Goal: Information Seeking & Learning: Learn about a topic

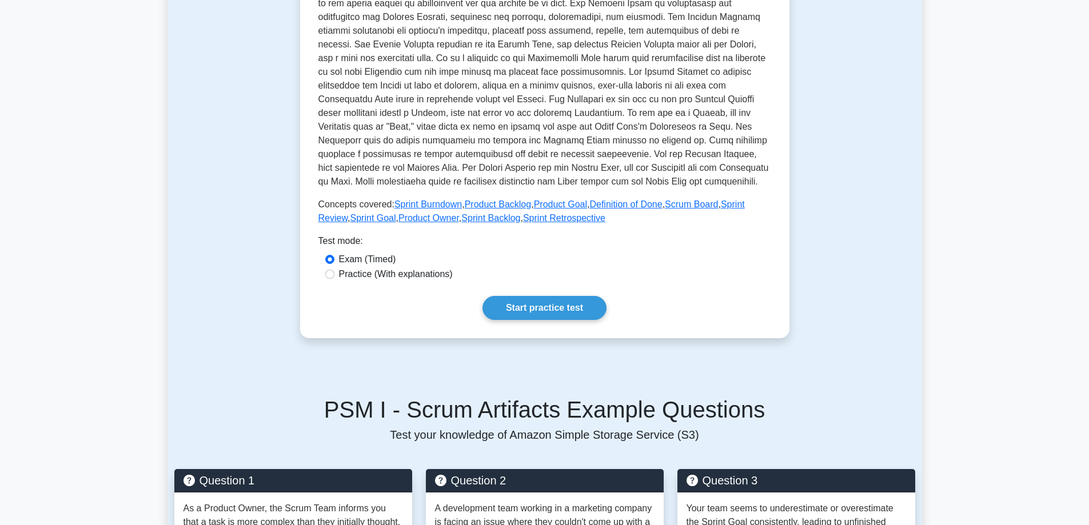
scroll to position [343, 0]
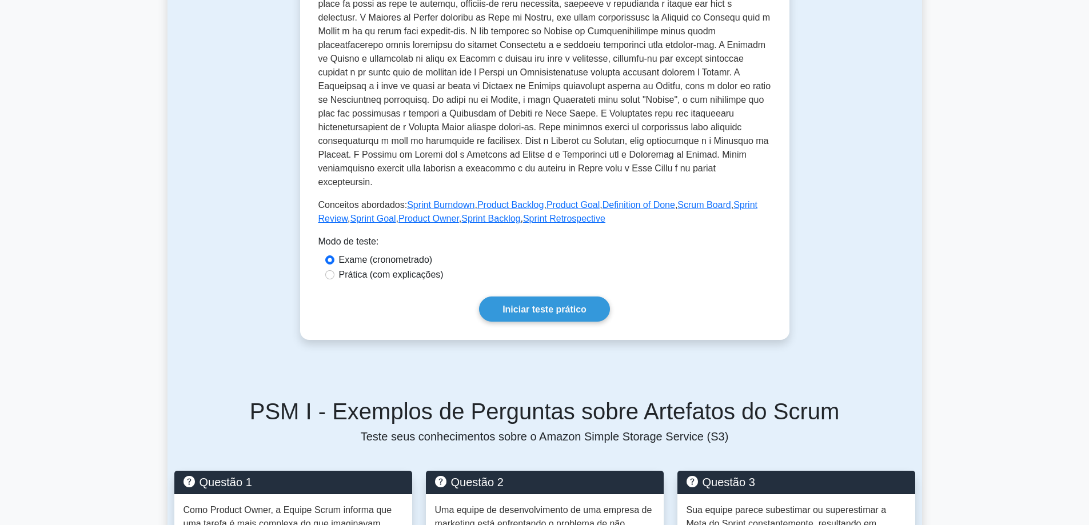
click at [369, 278] on font "Prática (com explicações)" at bounding box center [391, 275] width 105 height 10
click at [334, 278] on input "Prática (com explicações)" at bounding box center [329, 274] width 9 height 9
radio input "true"
click at [513, 310] on font "Iniciar teste prático" at bounding box center [544, 310] width 84 height 10
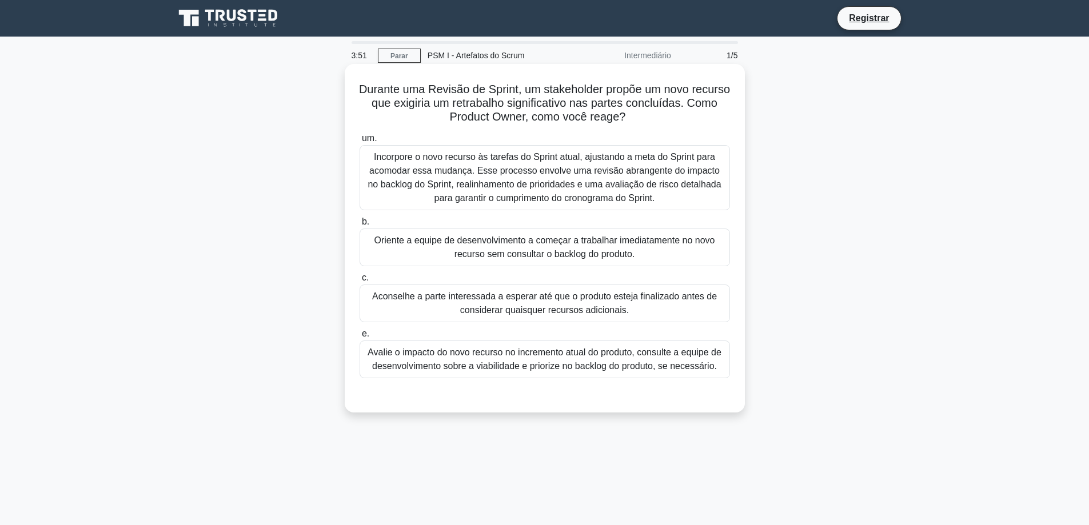
click at [529, 362] on font "Avalie o impacto do novo recurso no incremento atual do produto, consulte a equ…" at bounding box center [544, 358] width 354 height 23
click at [359, 338] on input "e. Avalie o impacto do novo recurso no incremento atual do produto, consulte a …" at bounding box center [359, 333] width 0 height 7
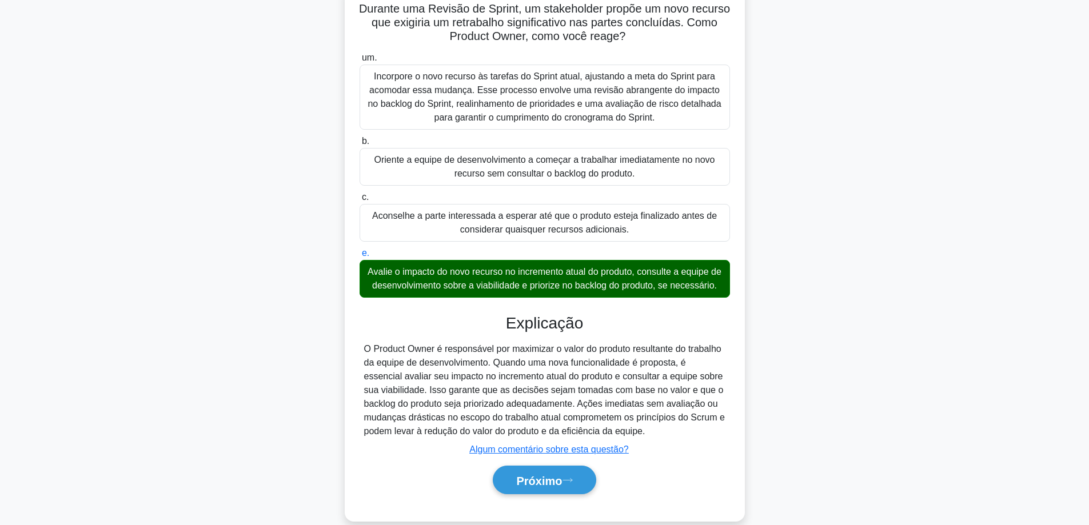
scroll to position [113, 0]
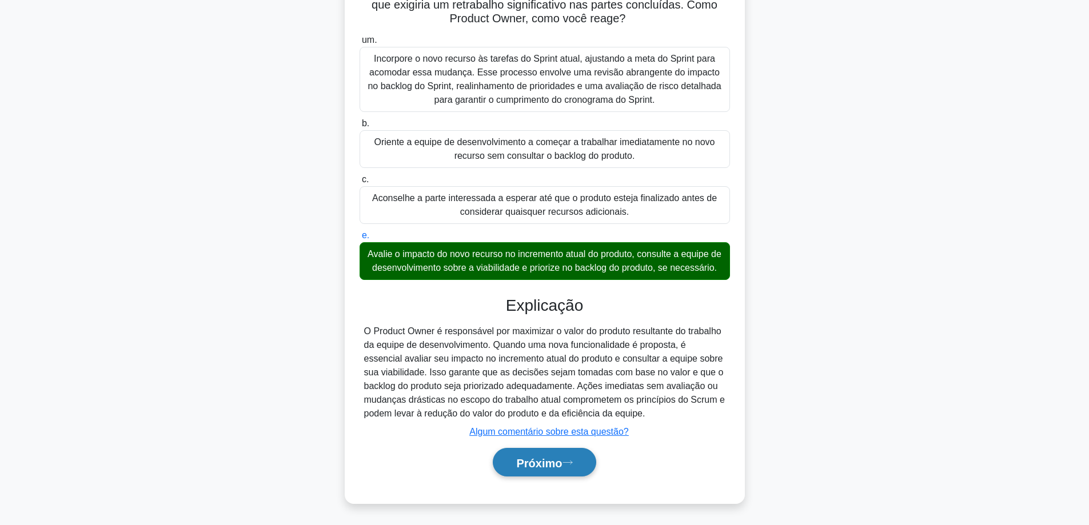
click at [571, 461] on icon at bounding box center [566, 462] width 9 height 3
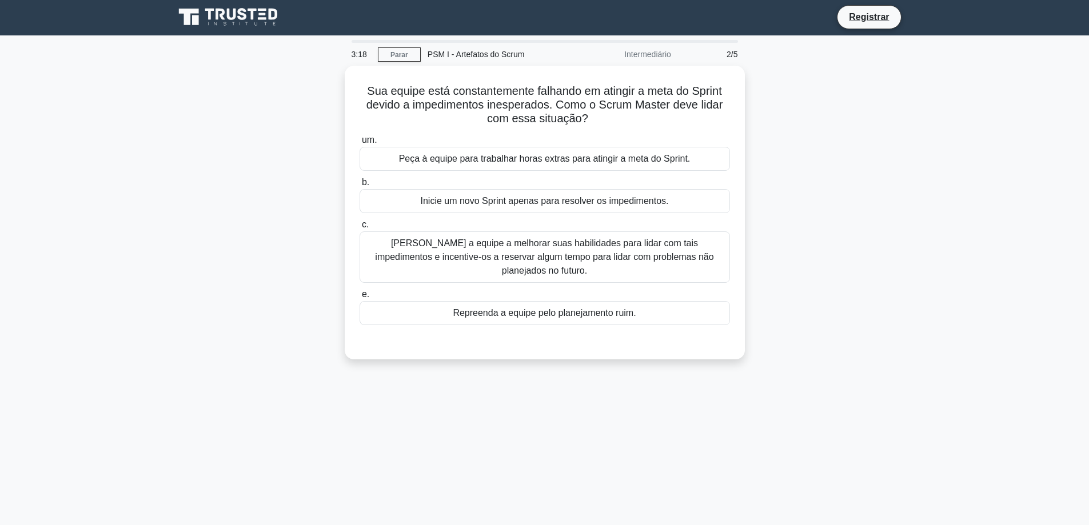
scroll to position [0, 0]
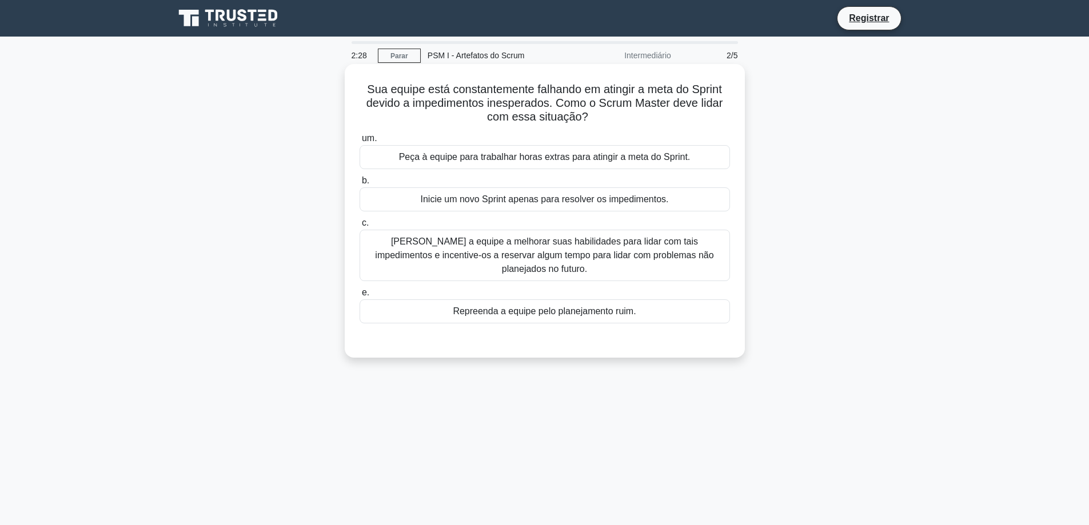
click at [525, 252] on font "Ajude a equipe a melhorar suas habilidades para lidar com tais impedimentos e i…" at bounding box center [544, 255] width 338 height 37
click at [359, 227] on input "c. Ajude a equipe a melhorar suas habilidades para lidar com tais impedimentos …" at bounding box center [359, 222] width 0 height 7
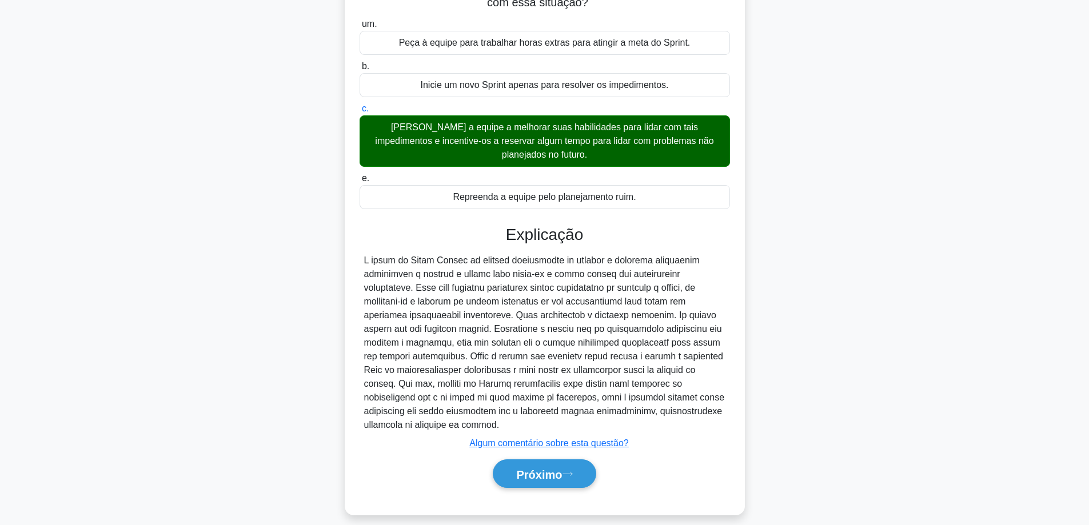
scroll to position [127, 0]
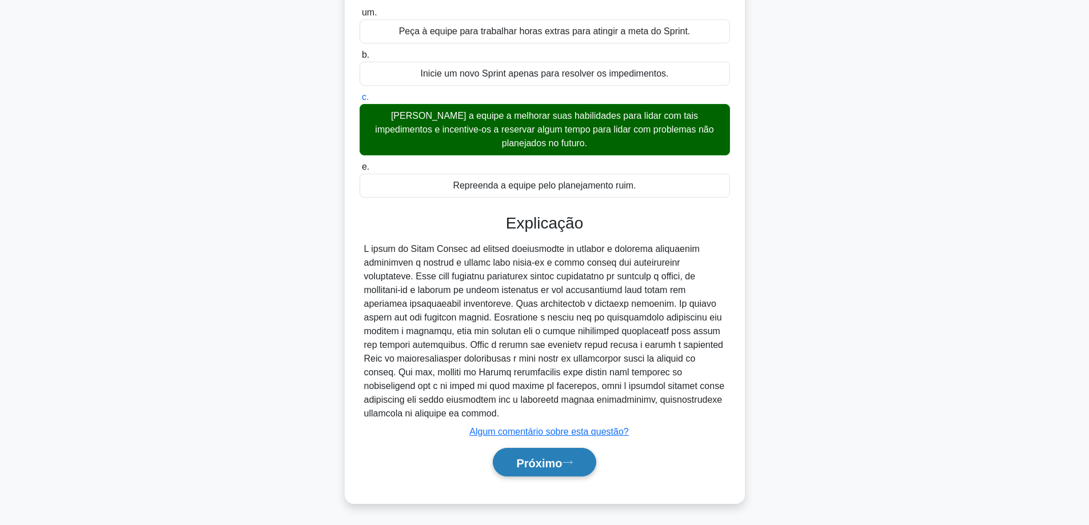
click at [570, 466] on button "Próximo" at bounding box center [544, 462] width 103 height 29
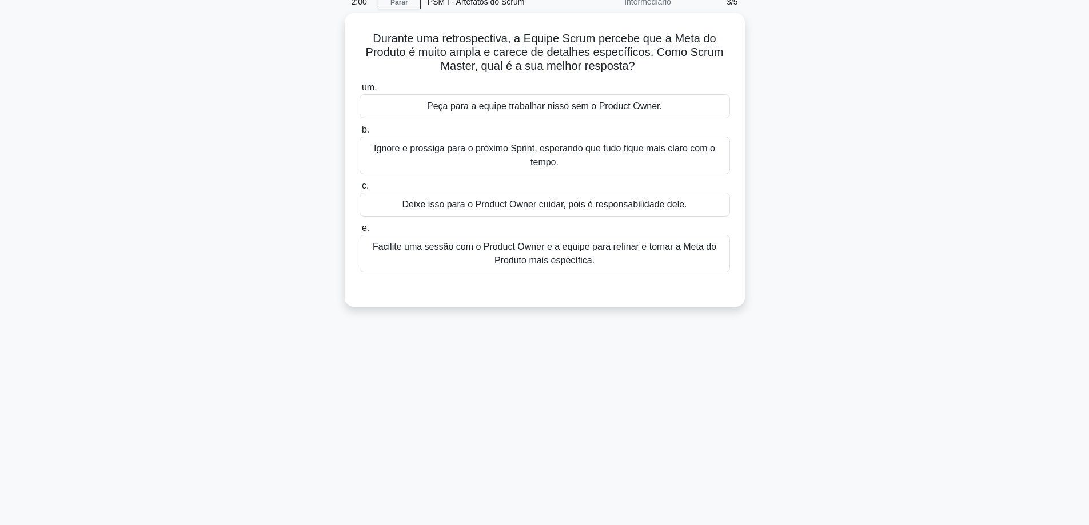
scroll to position [0, 0]
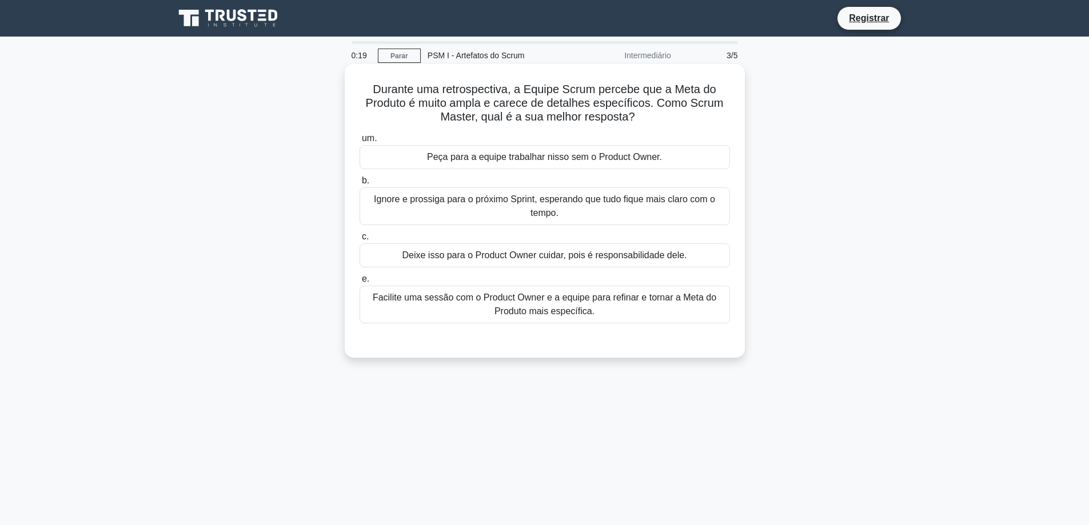
click at [476, 308] on font "Facilite uma sessão com o Product Owner e a equipe para refinar e tornar a Meta…" at bounding box center [545, 304] width 360 height 27
click at [359, 283] on input "e. Facilite uma sessão com o Product Owner e a equipe para refinar e tornar a M…" at bounding box center [359, 278] width 0 height 7
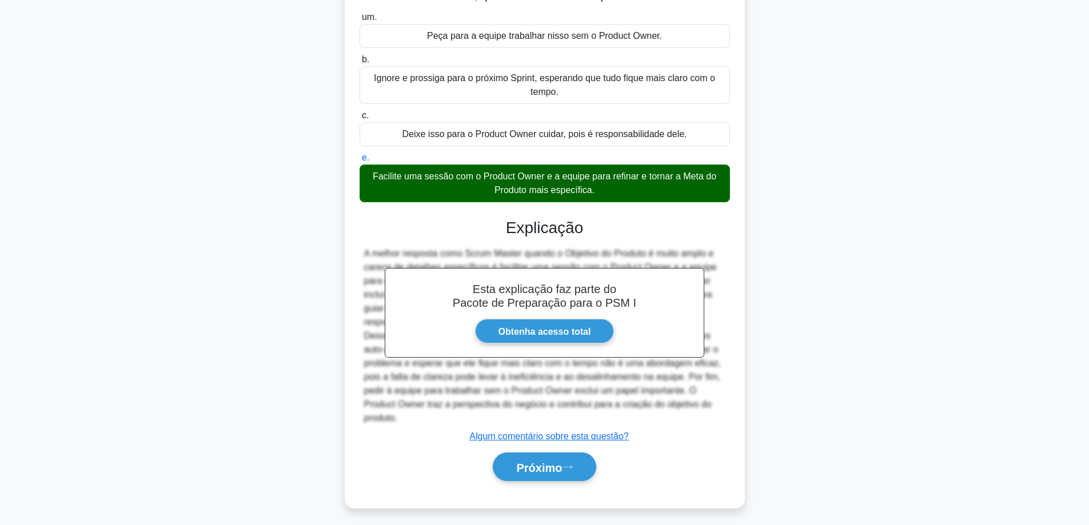
scroll to position [127, 0]
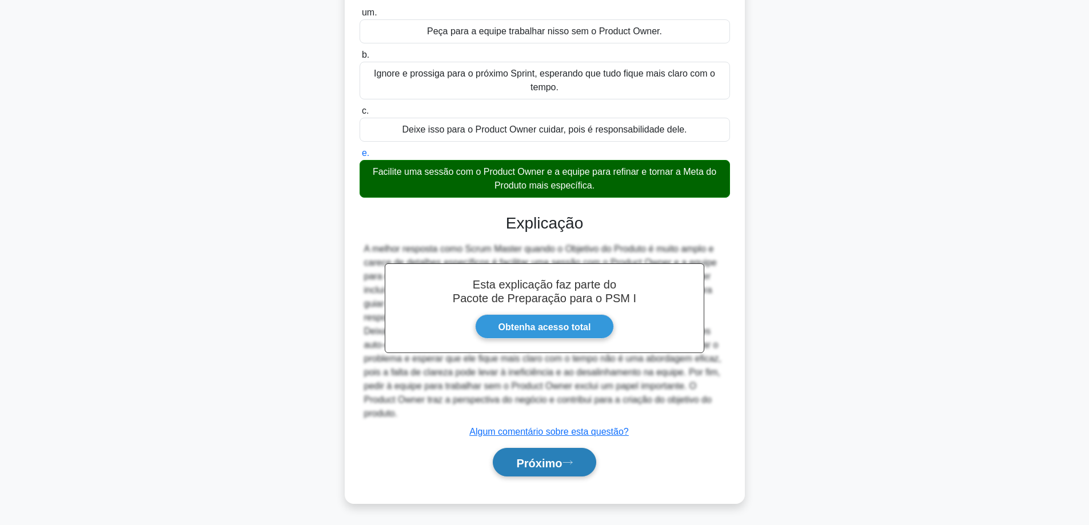
click at [540, 462] on font "Próximo" at bounding box center [539, 463] width 46 height 13
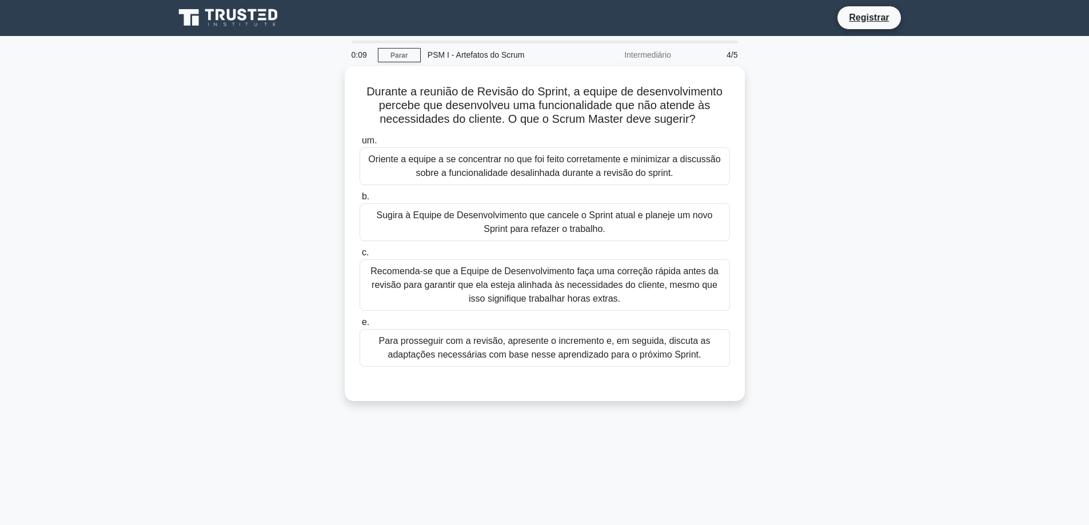
scroll to position [0, 0]
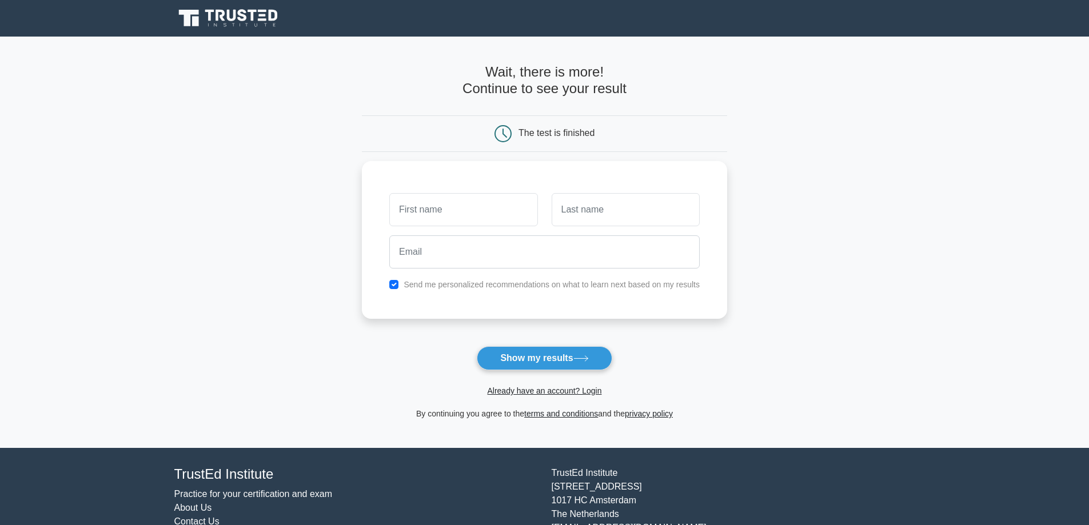
click at [261, 15] on icon at bounding box center [262, 15] width 7 height 2
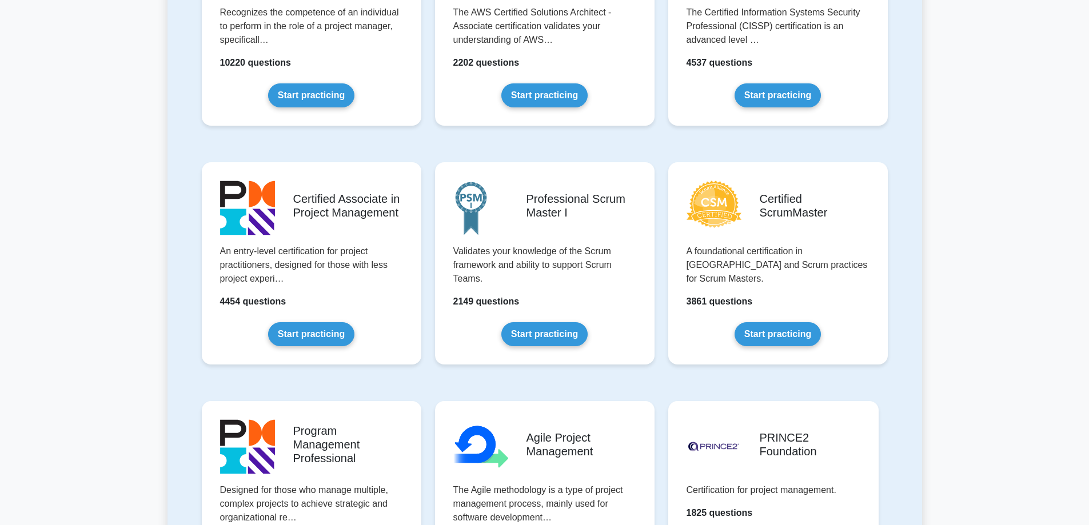
scroll to position [400, 0]
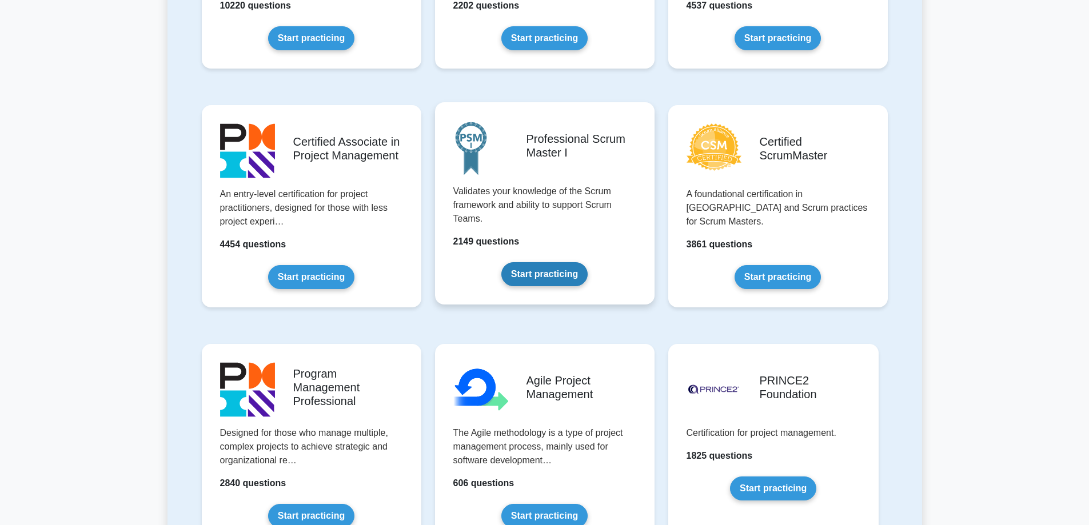
click at [565, 276] on link "Start practicing" at bounding box center [544, 274] width 86 height 24
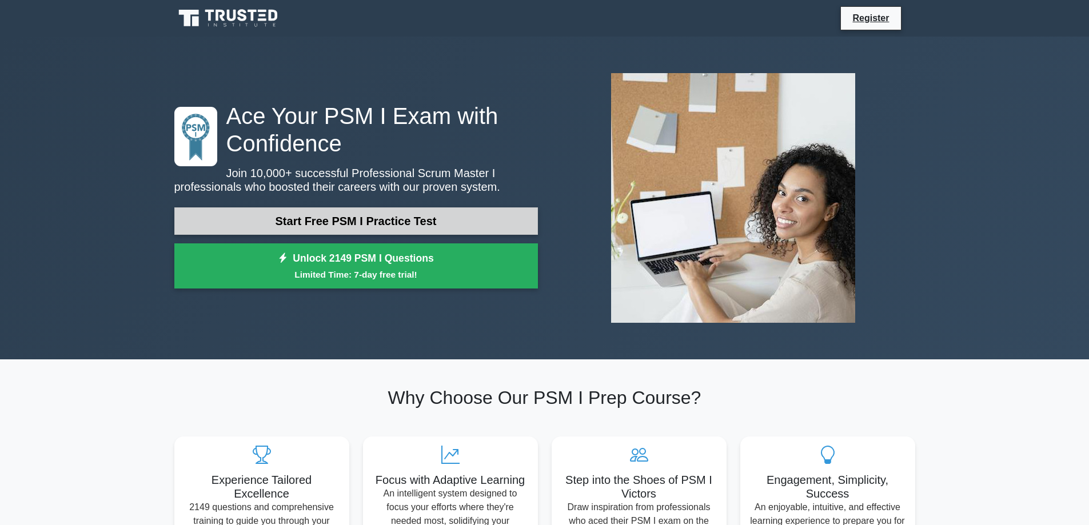
click at [338, 226] on link "Start Free PSM I Practice Test" at bounding box center [355, 220] width 363 height 27
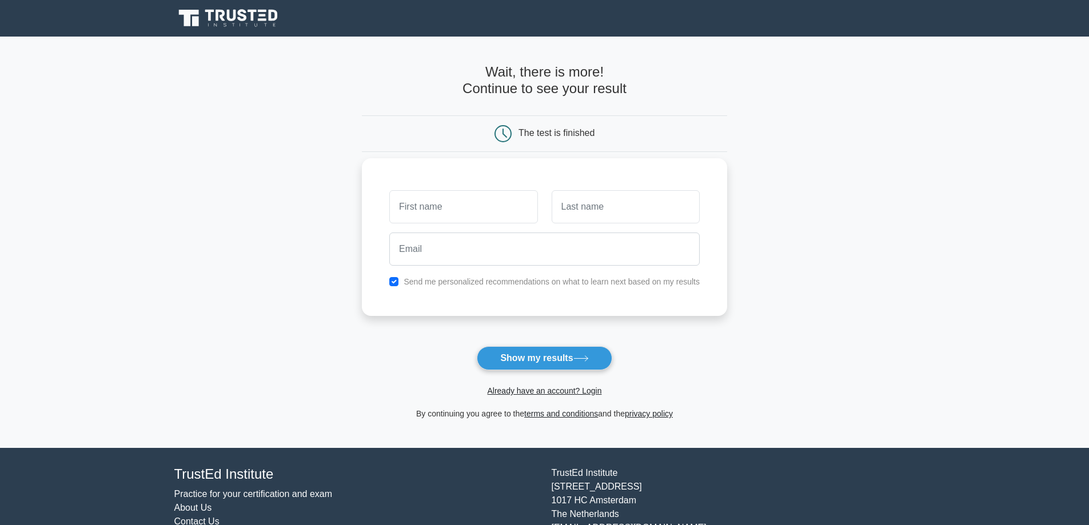
click at [438, 201] on input "text" at bounding box center [463, 206] width 148 height 33
click at [577, 210] on input "text" at bounding box center [625, 206] width 148 height 33
click at [574, 217] on input "text" at bounding box center [625, 206] width 148 height 33
click at [415, 211] on input "ANDERSON" at bounding box center [463, 206] width 148 height 33
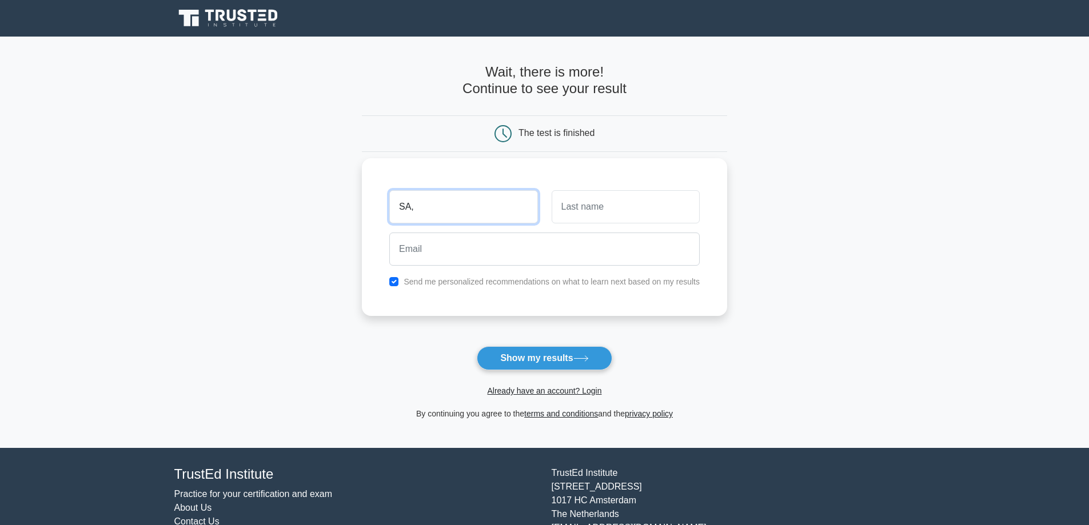
click at [466, 209] on input "SA," at bounding box center [463, 206] width 148 height 33
type input "SAM"
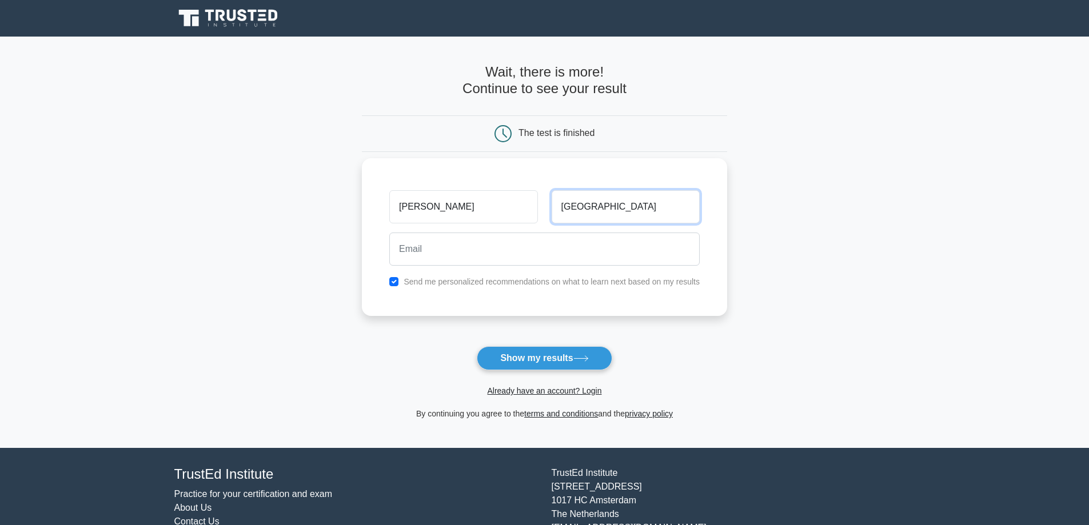
type input "PORTO"
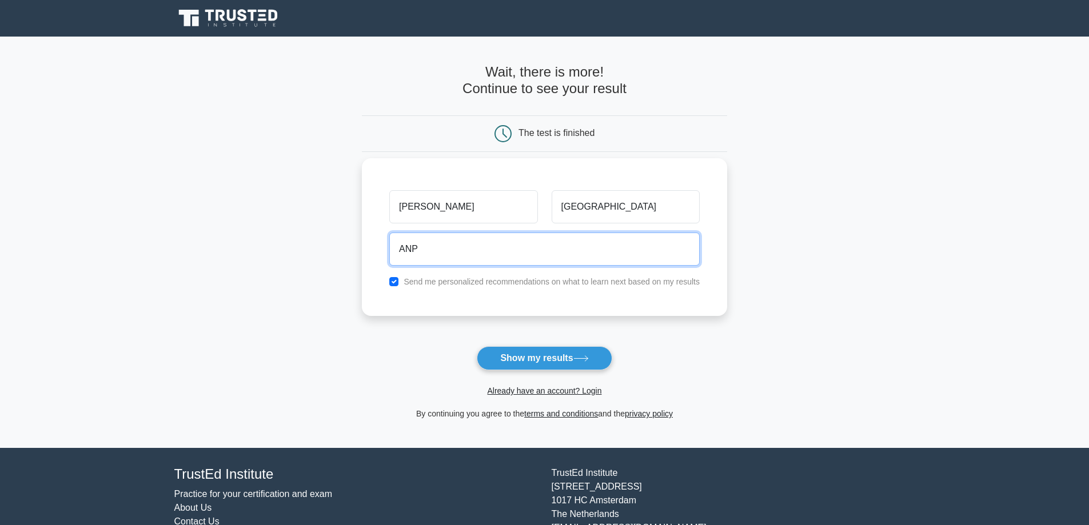
type input "anpb@hotmail.com"
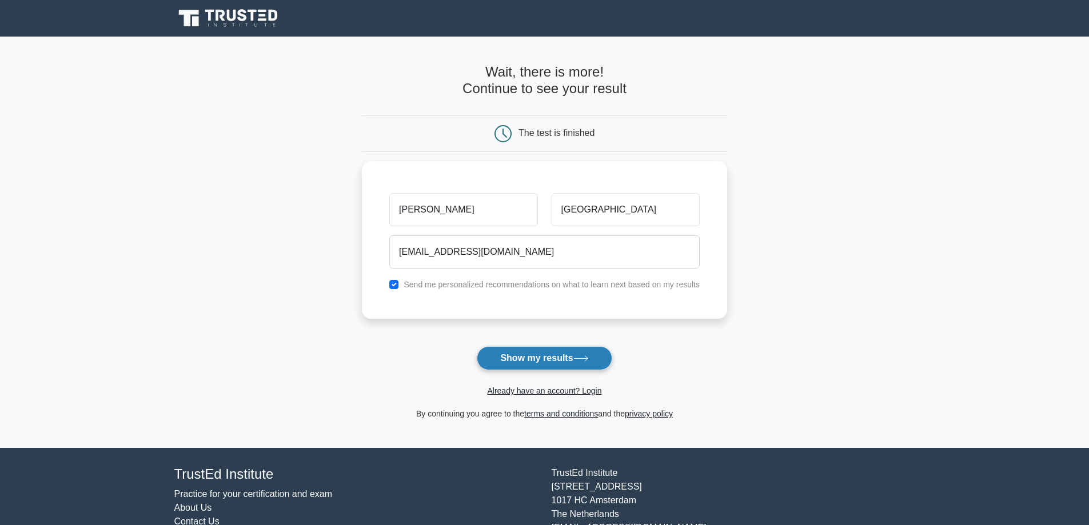
click at [538, 361] on button "Show my results" at bounding box center [544, 358] width 135 height 24
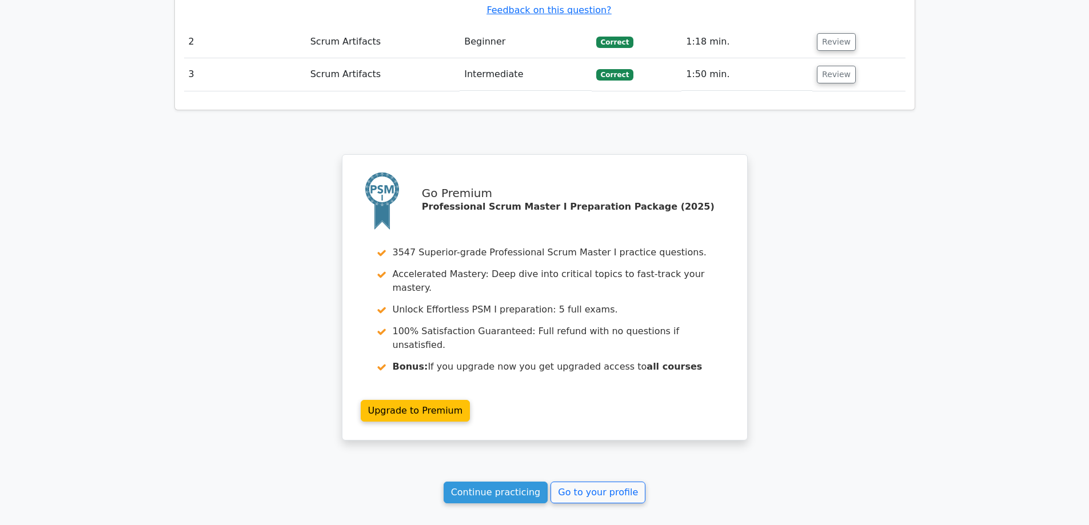
scroll to position [1500, 0]
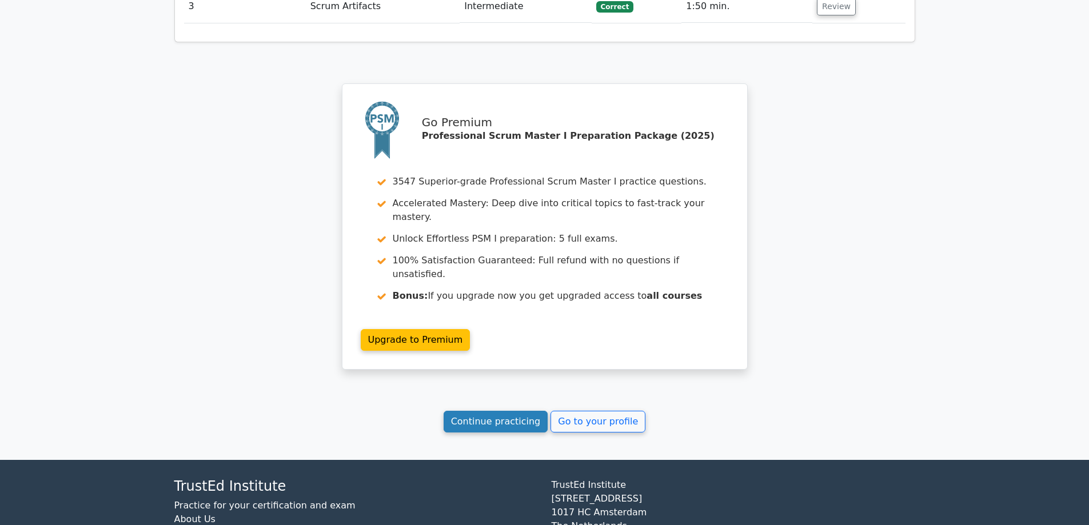
click at [516, 411] on link "Continue practicing" at bounding box center [495, 422] width 105 height 22
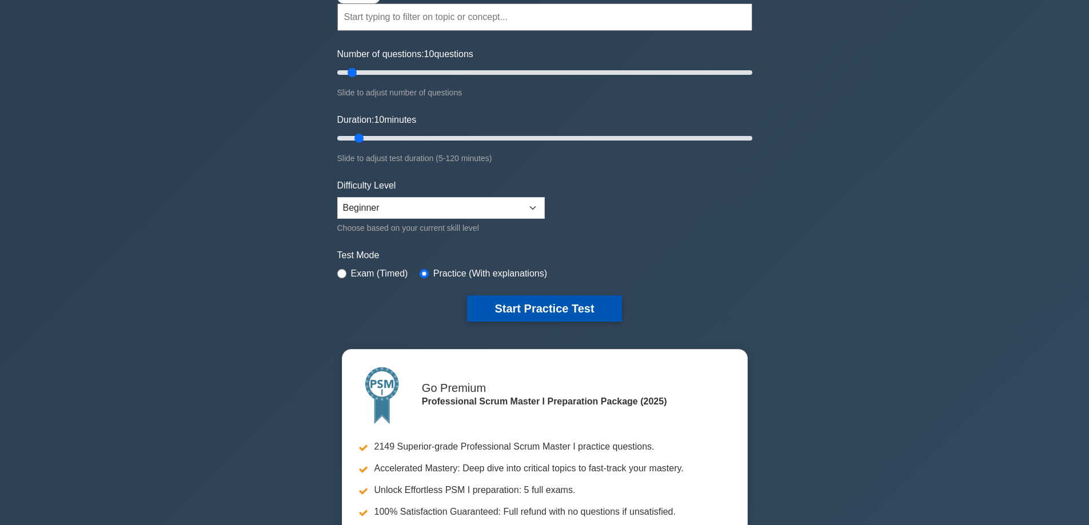
scroll to position [171, 0]
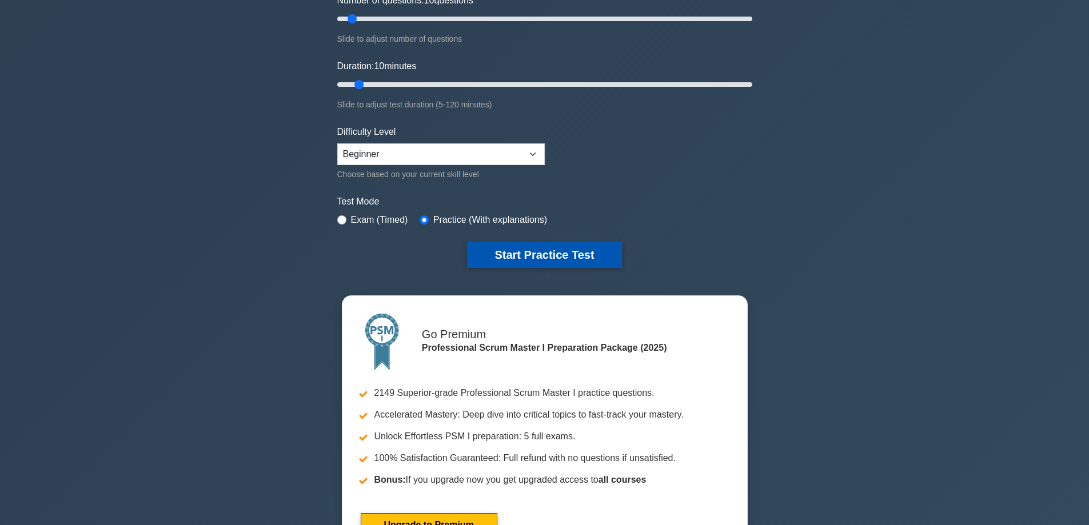
click at [549, 258] on button "Start Practice Test" at bounding box center [544, 255] width 154 height 26
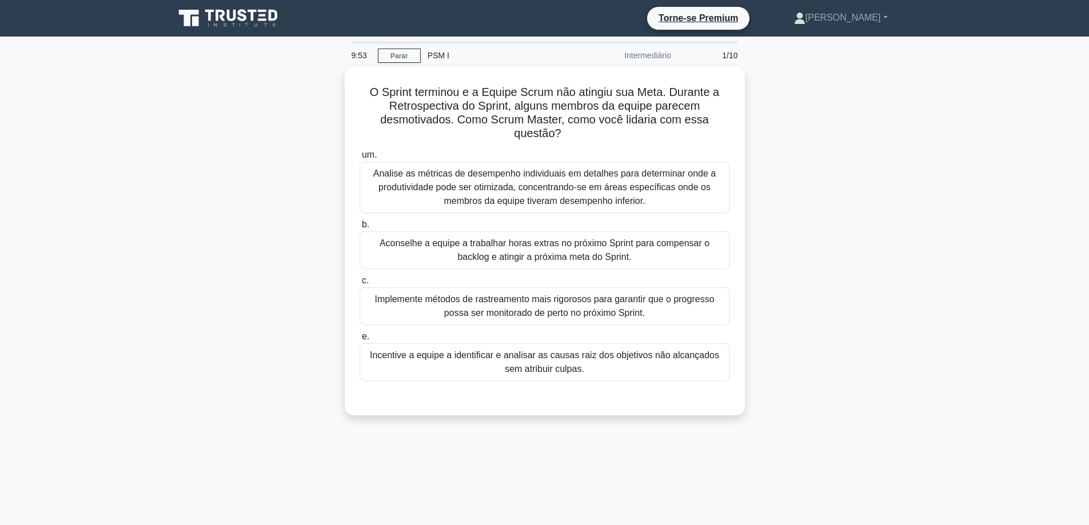
click at [898, 314] on div "O Sprint terminou e a Equipe Scrum não atingiu sua Meta. Durante a Retrospectiv…" at bounding box center [544, 248] width 754 height 362
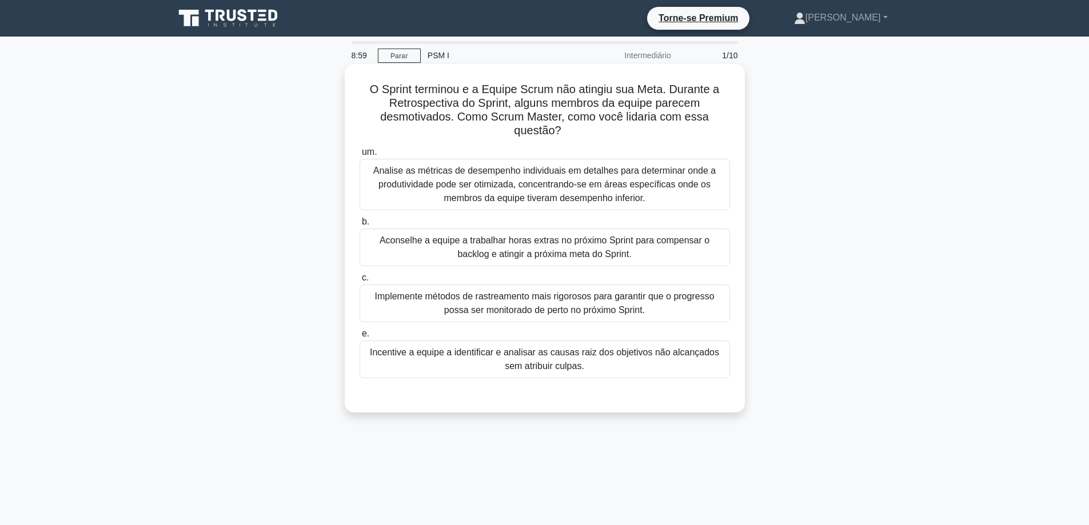
click at [559, 366] on font "Incentive a equipe a identificar e analisar as causas raiz dos objetivos não al…" at bounding box center [544, 358] width 349 height 23
click at [359, 338] on input "e. Incentive a equipe a identificar e analisar as causas raiz dos objetivos não…" at bounding box center [359, 333] width 0 height 7
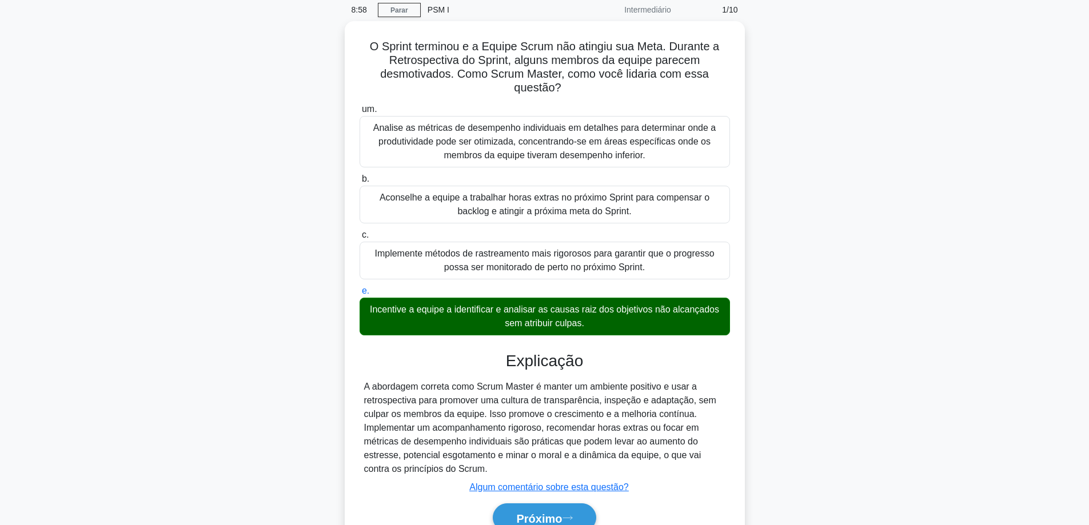
scroll to position [99, 0]
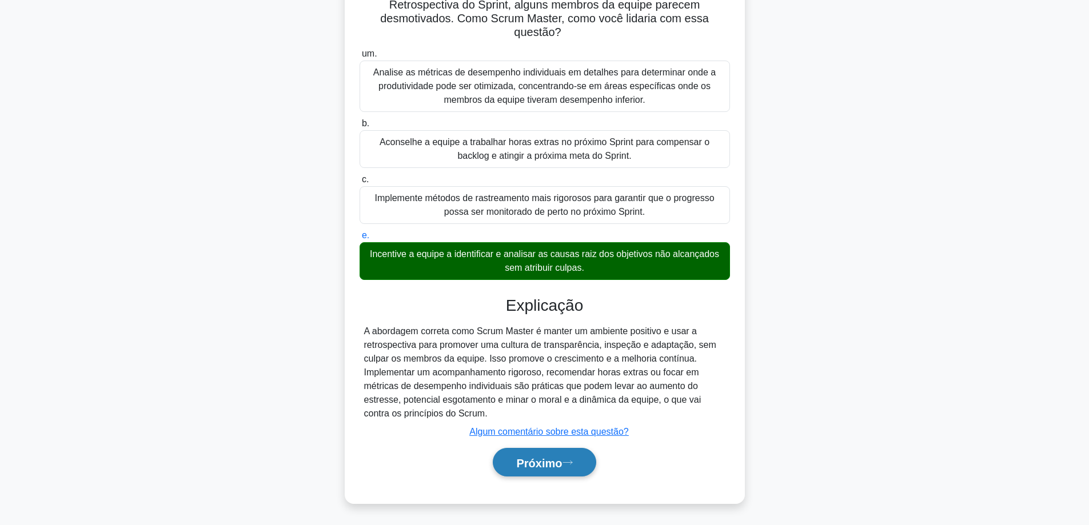
click at [517, 470] on button "Próximo" at bounding box center [544, 462] width 103 height 29
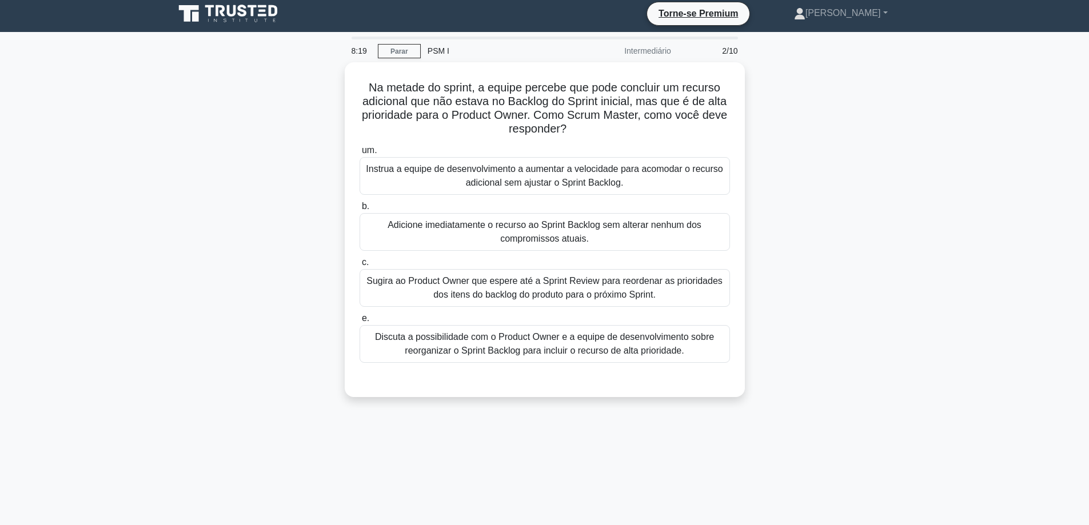
scroll to position [0, 0]
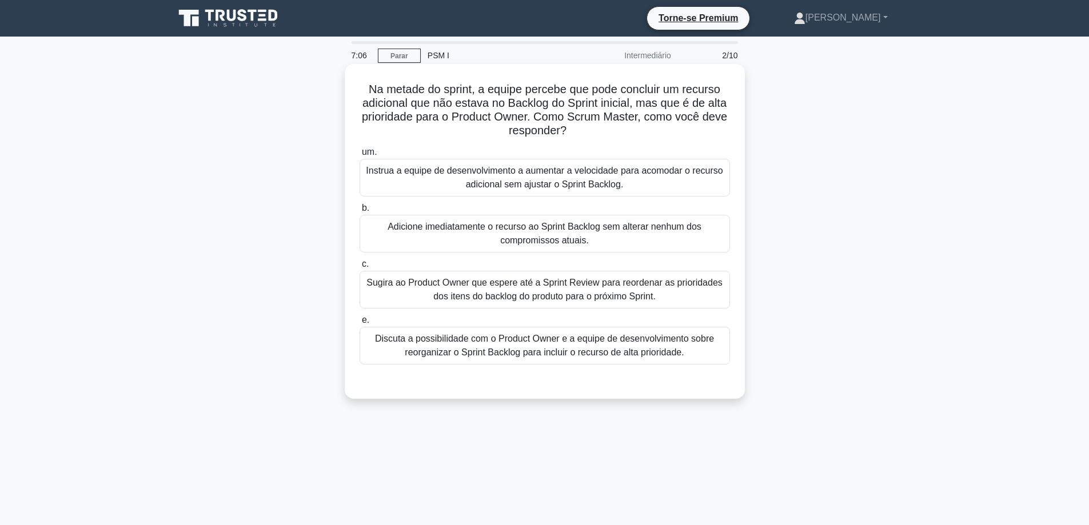
click at [487, 350] on font "Discuta a possibilidade com o Product Owner e a equipe de desenvolvimento sobre…" at bounding box center [544, 345] width 339 height 23
click at [359, 324] on input "e. Discuta a possibilidade com o Product Owner e a equipe de desenvolvimento so…" at bounding box center [359, 320] width 0 height 7
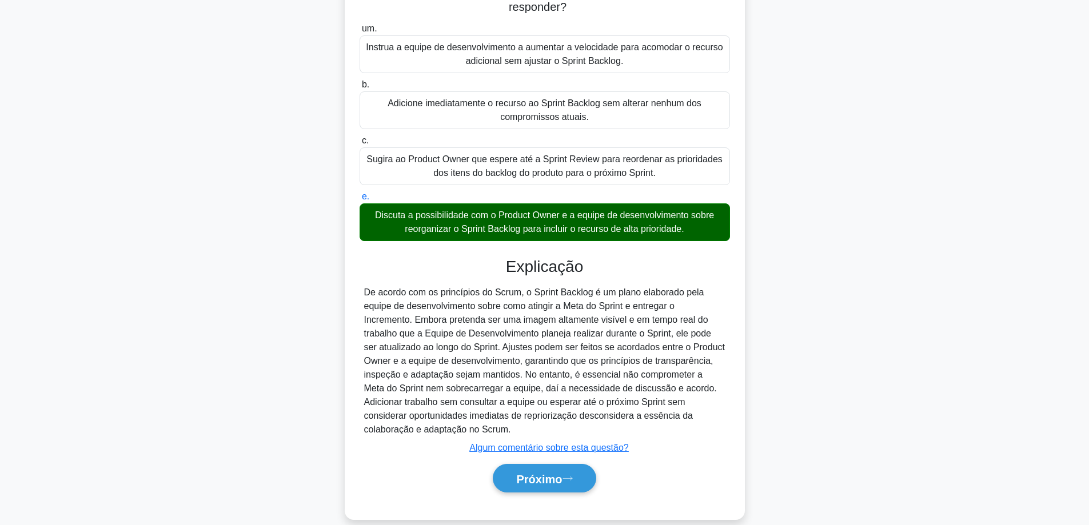
scroll to position [141, 0]
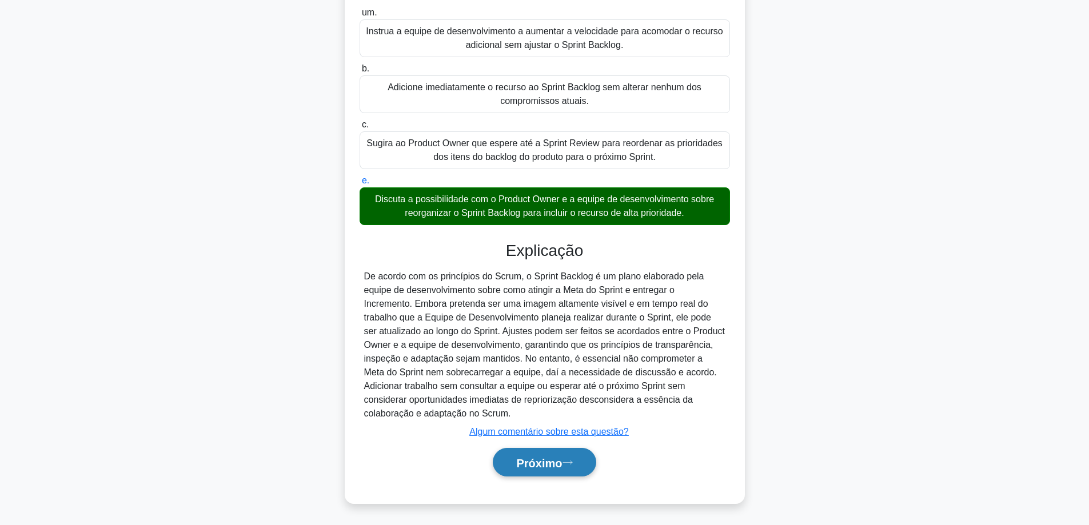
click at [523, 463] on font "Próximo" at bounding box center [539, 463] width 46 height 13
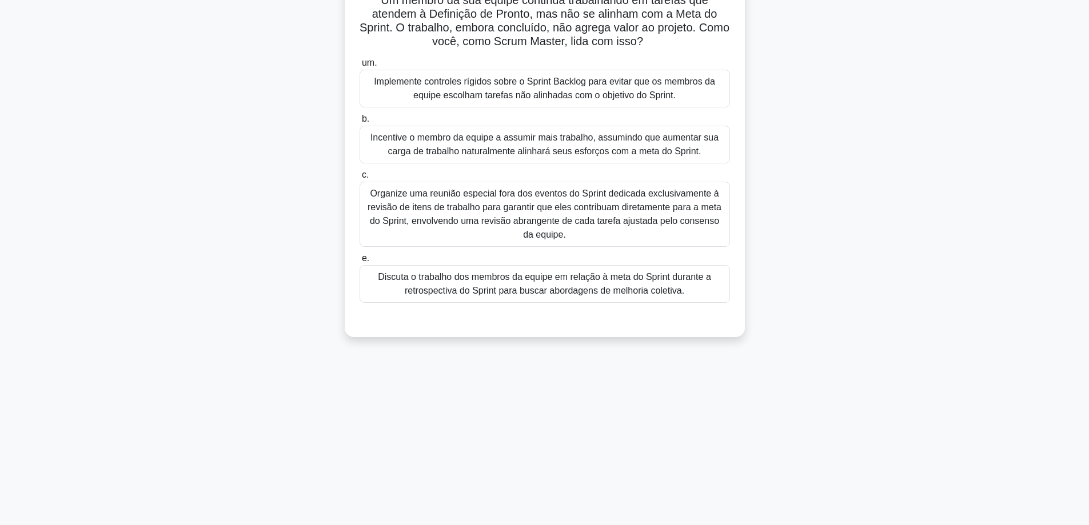
scroll to position [0, 0]
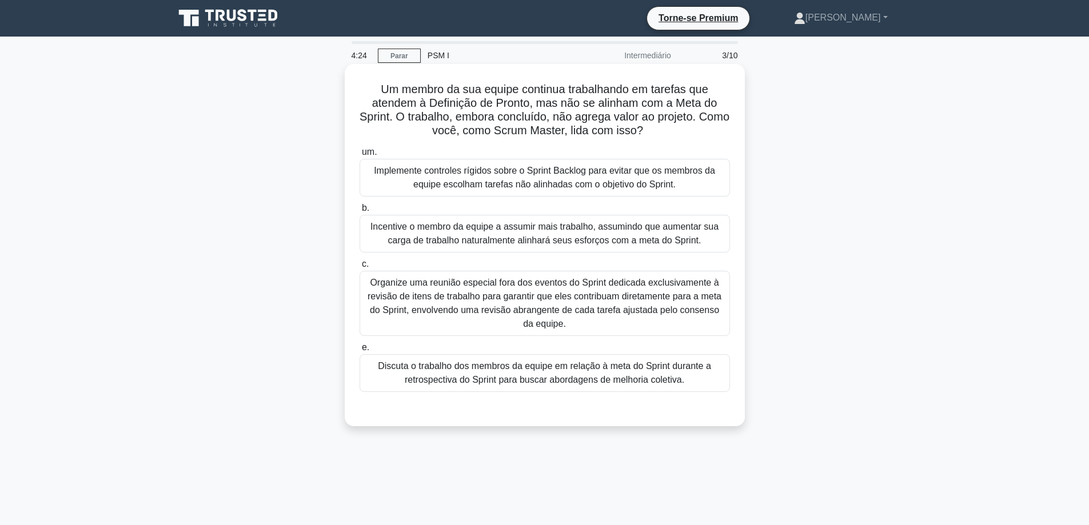
click at [425, 371] on font "Discuta o trabalho dos membros da equipe em relação à meta do Sprint durante a …" at bounding box center [544, 372] width 333 height 23
click at [359, 351] on input "e. Discuta o trabalho dos membros da equipe em relação à meta do Sprint durante…" at bounding box center [359, 347] width 0 height 7
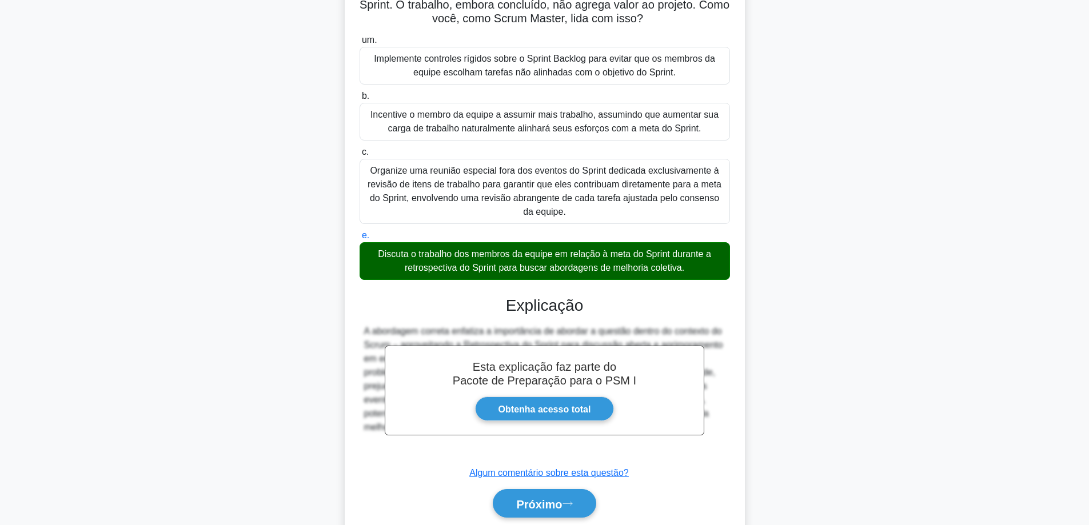
scroll to position [154, 0]
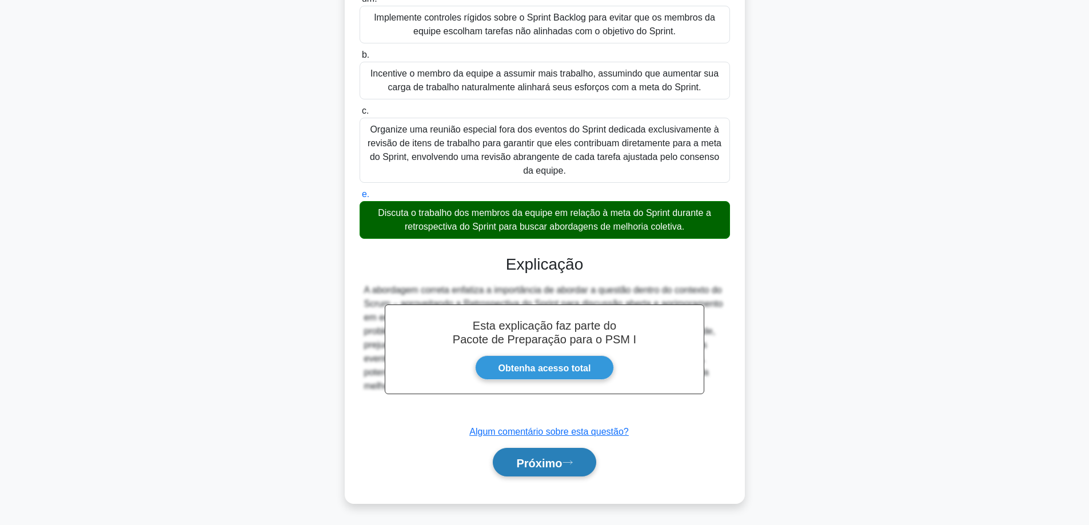
click at [519, 464] on font "Próximo" at bounding box center [539, 463] width 46 height 13
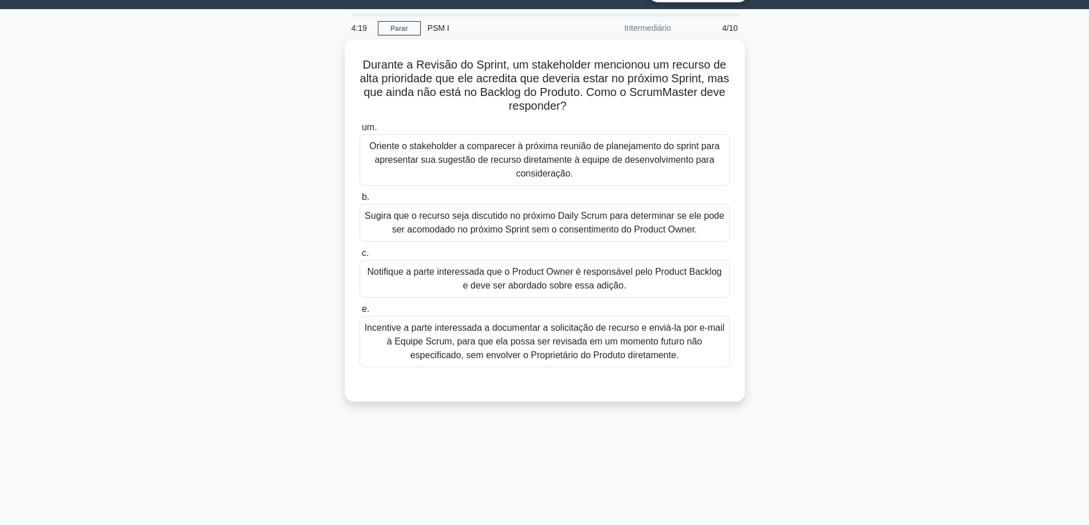
scroll to position [0, 0]
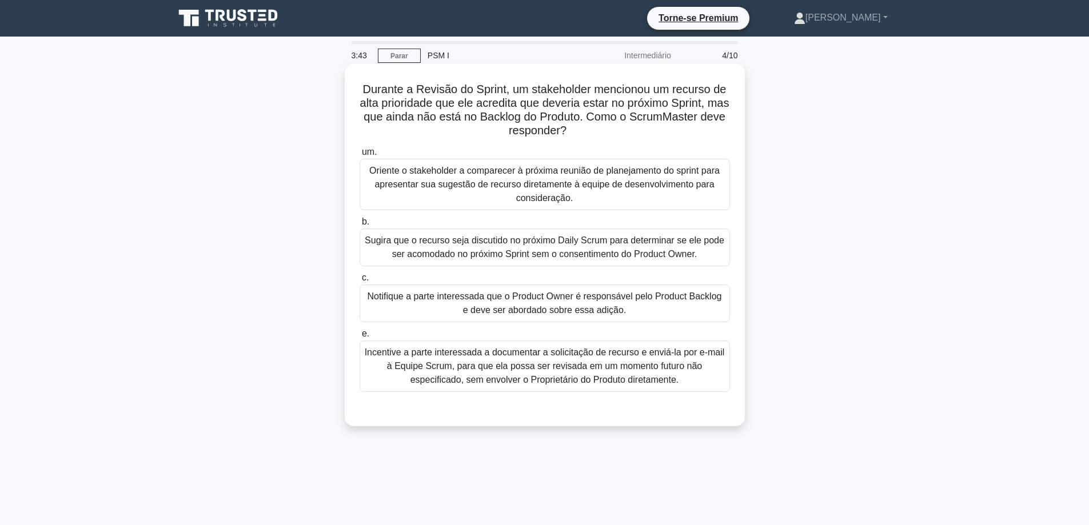
click at [499, 306] on font "Notifique a parte interessada que o Product Owner é responsável pelo Product Ba…" at bounding box center [544, 302] width 354 height 23
click at [359, 282] on input "c. Notifique a parte interessada que o Product Owner é responsável pelo Product…" at bounding box center [359, 277] width 0 height 7
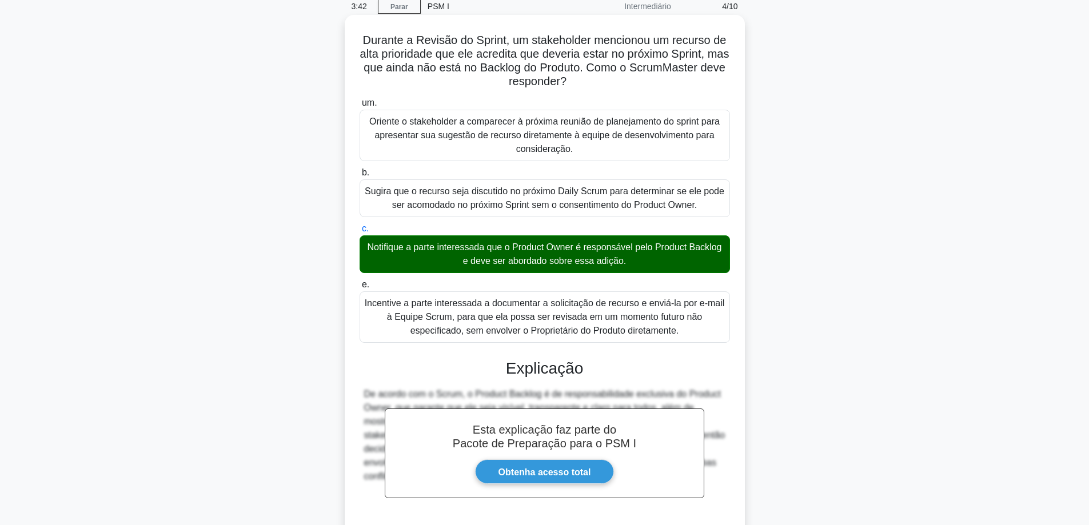
scroll to position [114, 0]
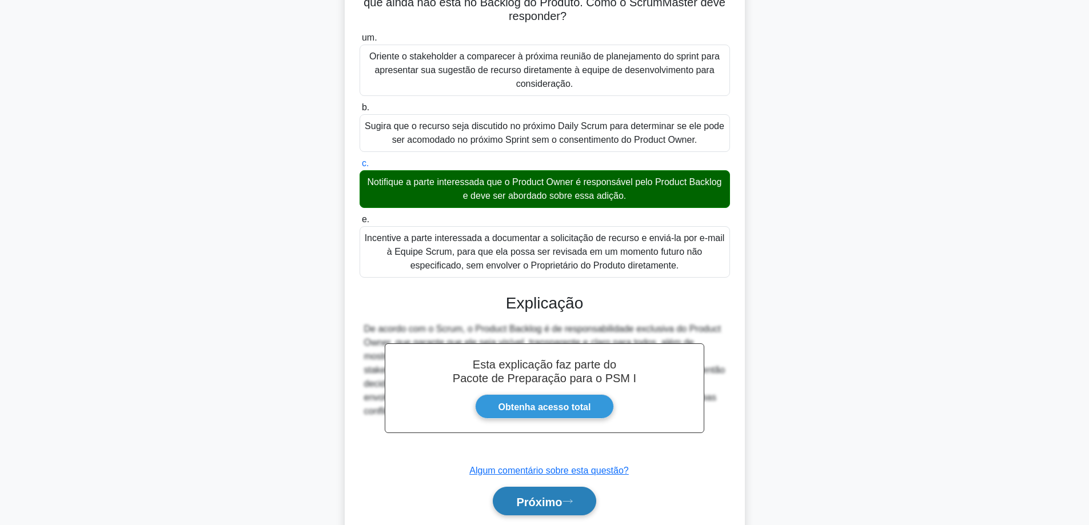
click at [551, 501] on font "Próximo" at bounding box center [539, 501] width 46 height 13
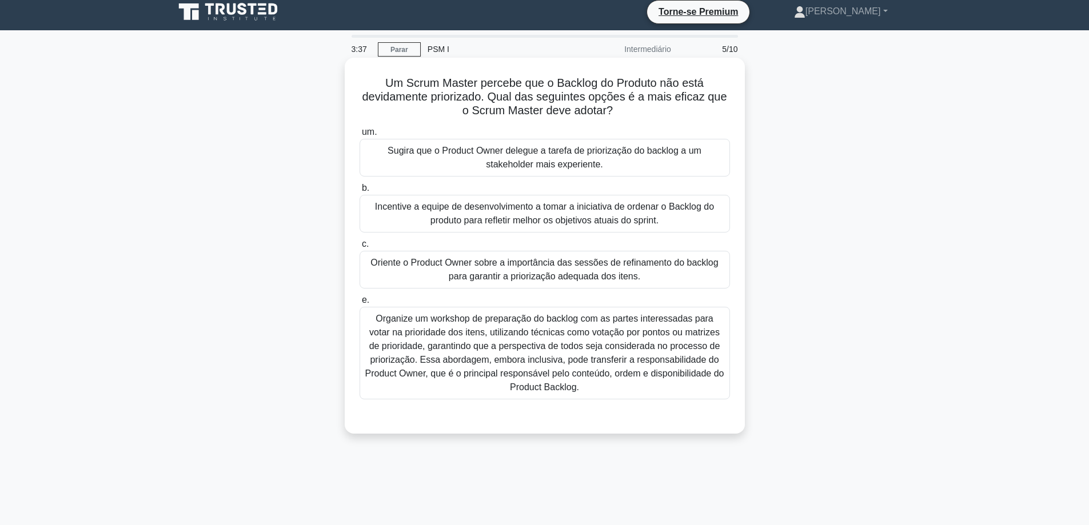
scroll to position [0, 0]
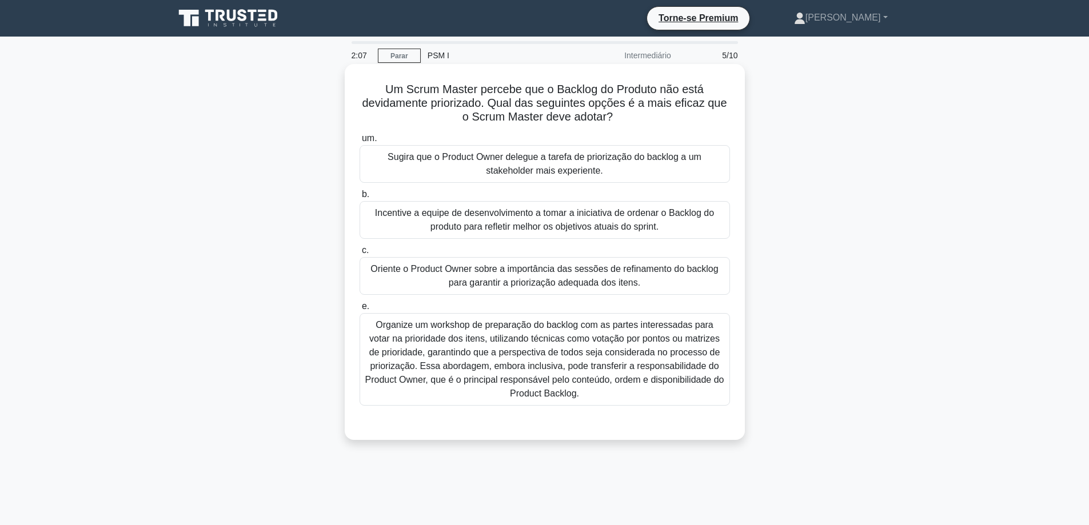
click at [503, 283] on font "Oriente o Product Owner sobre a importância das sessões de refinamento do backl…" at bounding box center [543, 275] width 347 height 23
click at [359, 254] on input "c. Oriente o Product Owner sobre a importância das sessões de refinamento do ba…" at bounding box center [359, 250] width 0 height 7
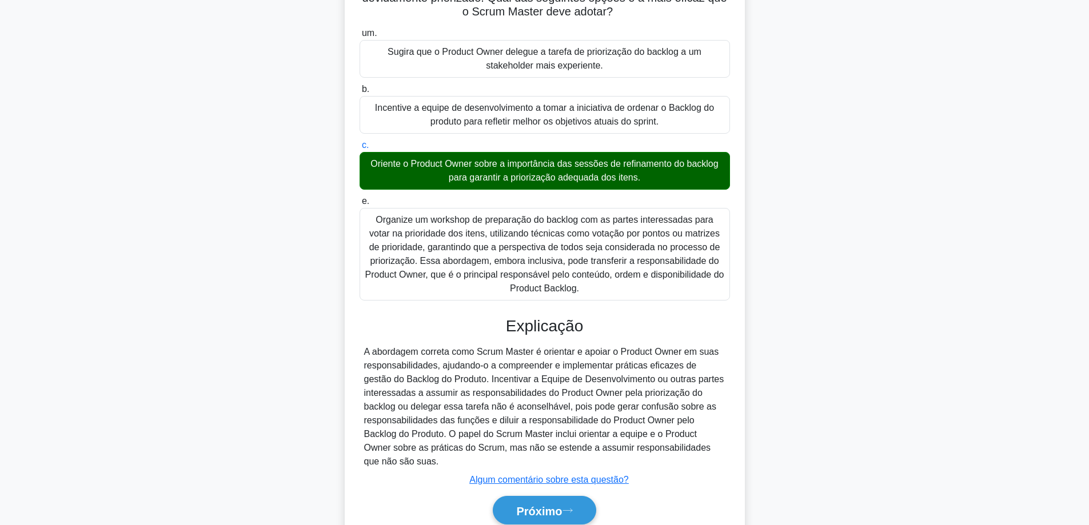
scroll to position [154, 0]
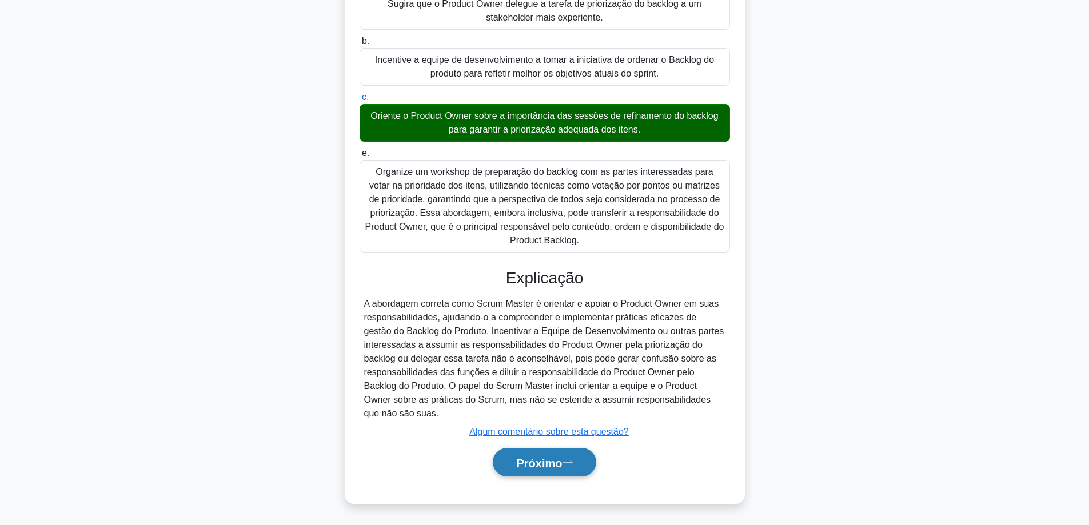
click at [570, 468] on button "Próximo" at bounding box center [544, 462] width 103 height 29
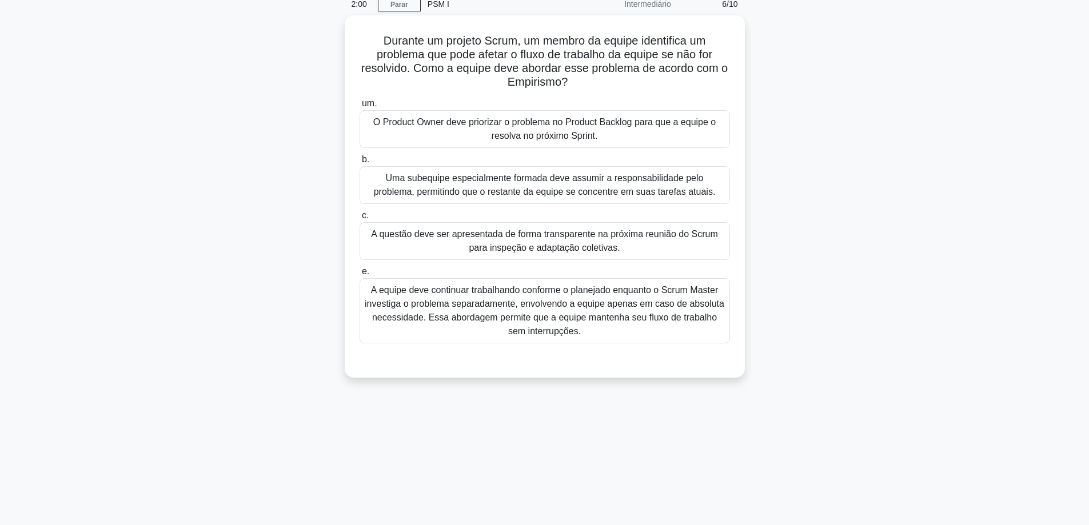
scroll to position [0, 0]
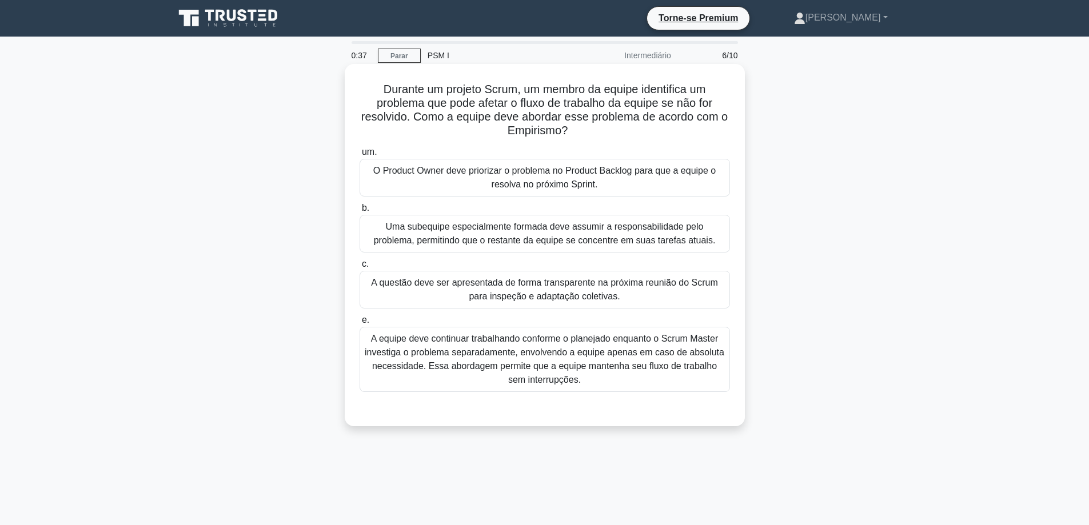
click at [533, 290] on font "A questão deve ser apresentada de forma transparente na próxima reunião do Scru…" at bounding box center [545, 289] width 360 height 27
click at [359, 268] on input "c. A questão deve ser apresentada de forma transparente na próxima reunião do S…" at bounding box center [359, 264] width 0 height 7
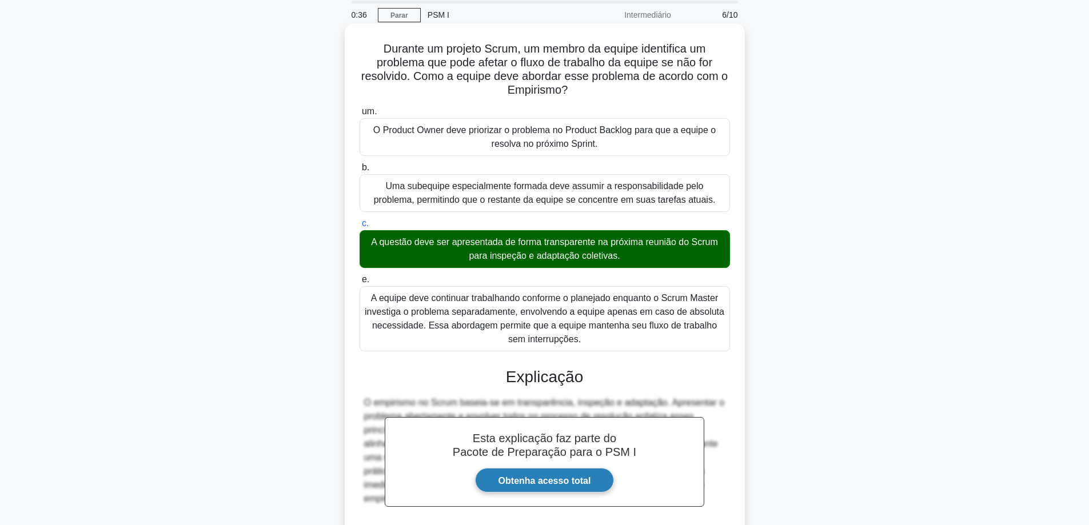
scroll to position [154, 0]
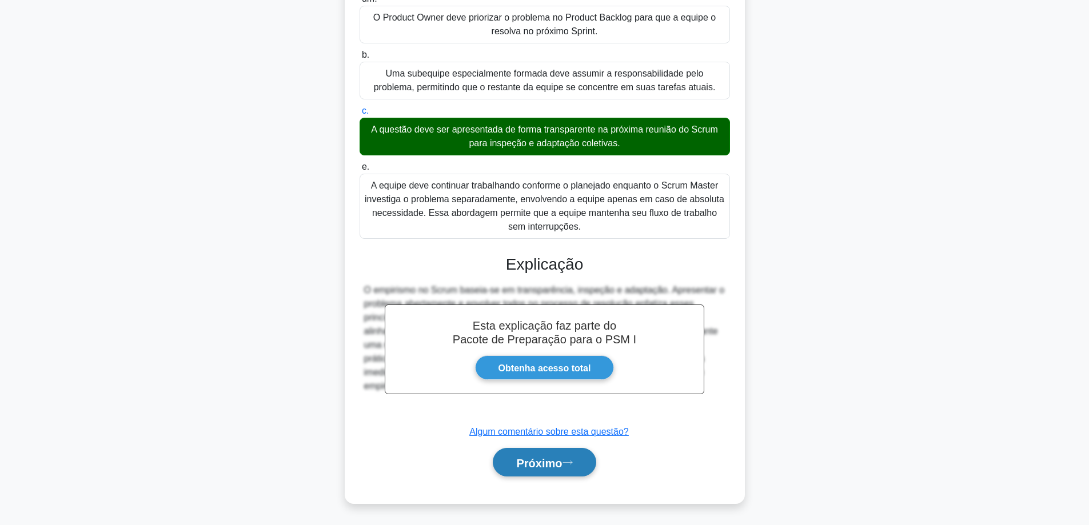
click at [543, 464] on font "Próximo" at bounding box center [539, 463] width 46 height 13
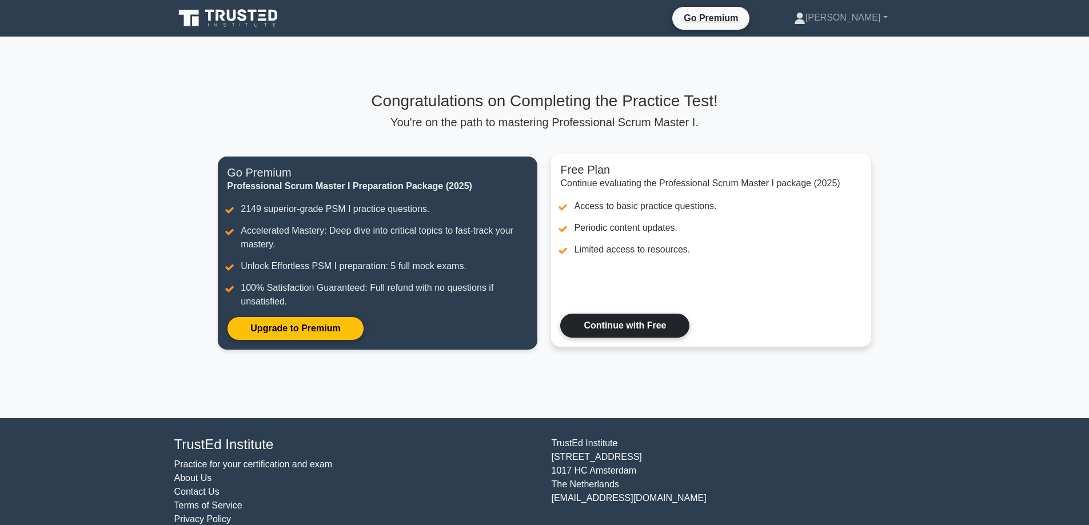
click at [637, 330] on link "Continue with Free" at bounding box center [624, 326] width 129 height 24
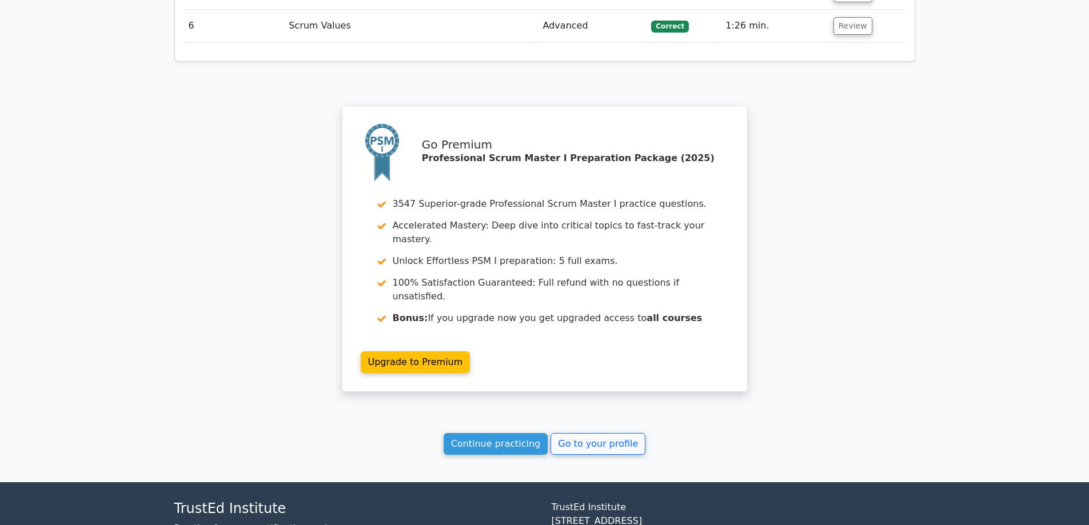
scroll to position [1589, 0]
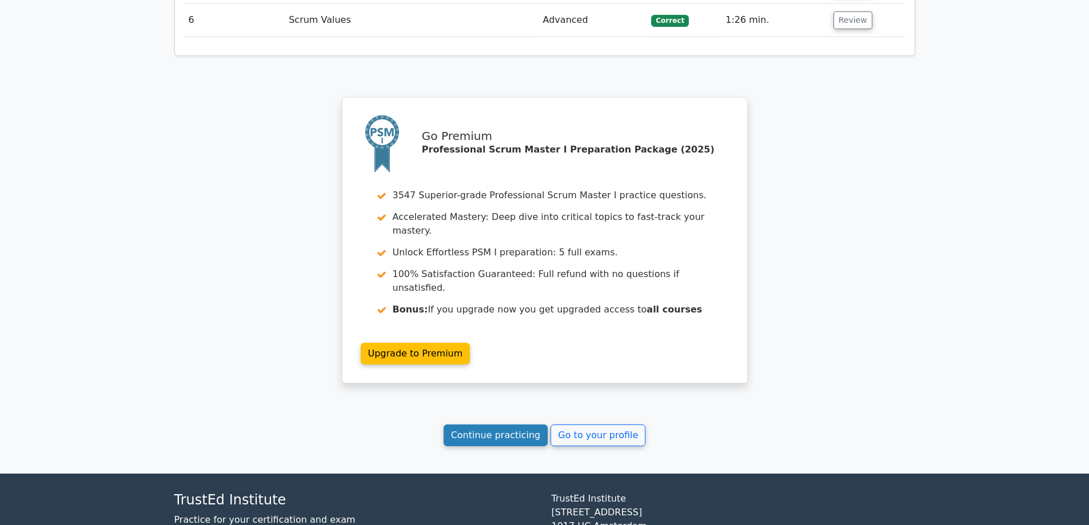
click at [504, 425] on link "Continue practicing" at bounding box center [495, 436] width 105 height 22
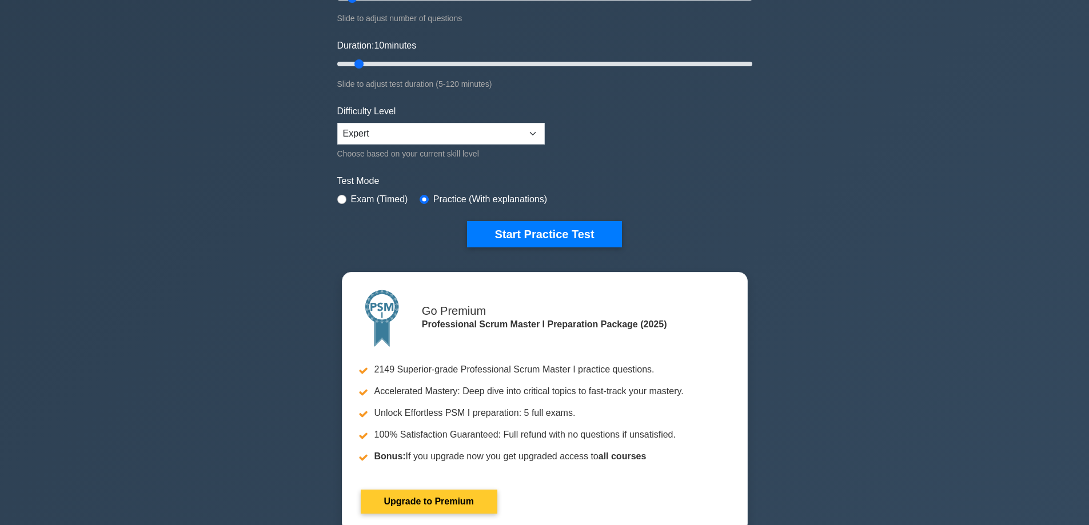
scroll to position [171, 0]
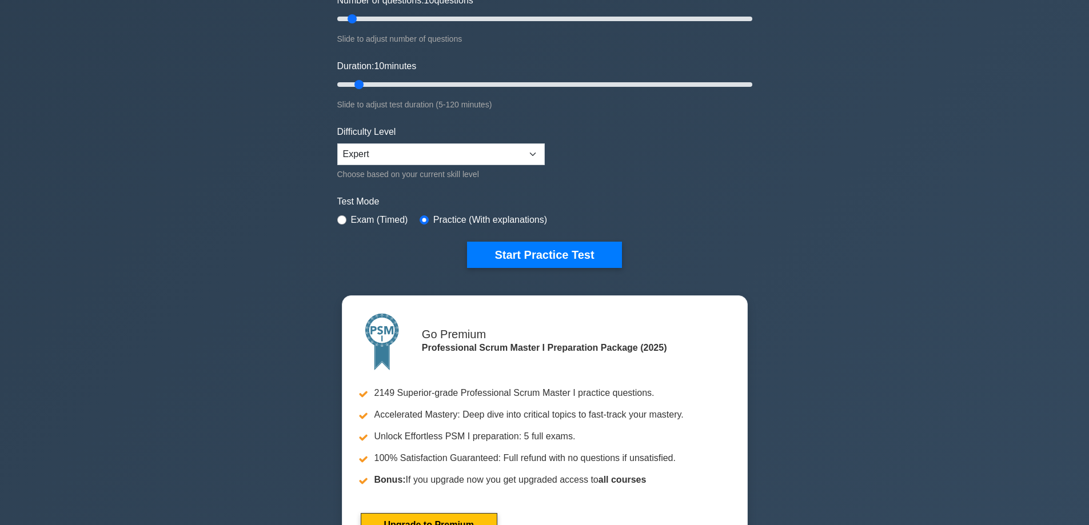
click at [544, 270] on div "Professional Scrum Master I Customize Your Next Practice Test Topics Scrum Fram…" at bounding box center [544, 80] width 429 height 430
click at [551, 250] on button "Start Practice Test" at bounding box center [544, 255] width 154 height 26
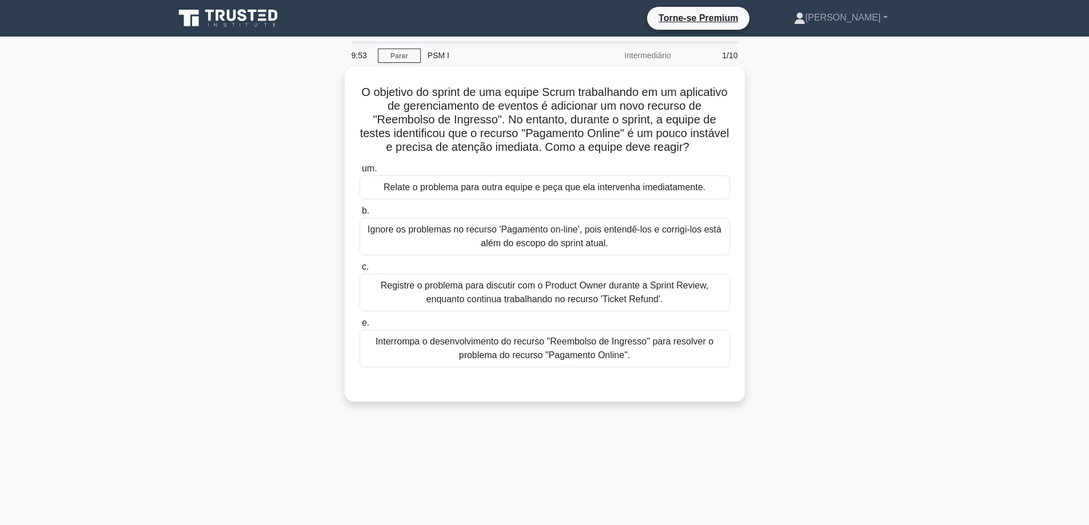
click at [873, 214] on div "O objetivo do sprint de uma equipe Scrum trabalhando em um aplicativo de gerenc…" at bounding box center [544, 241] width 754 height 349
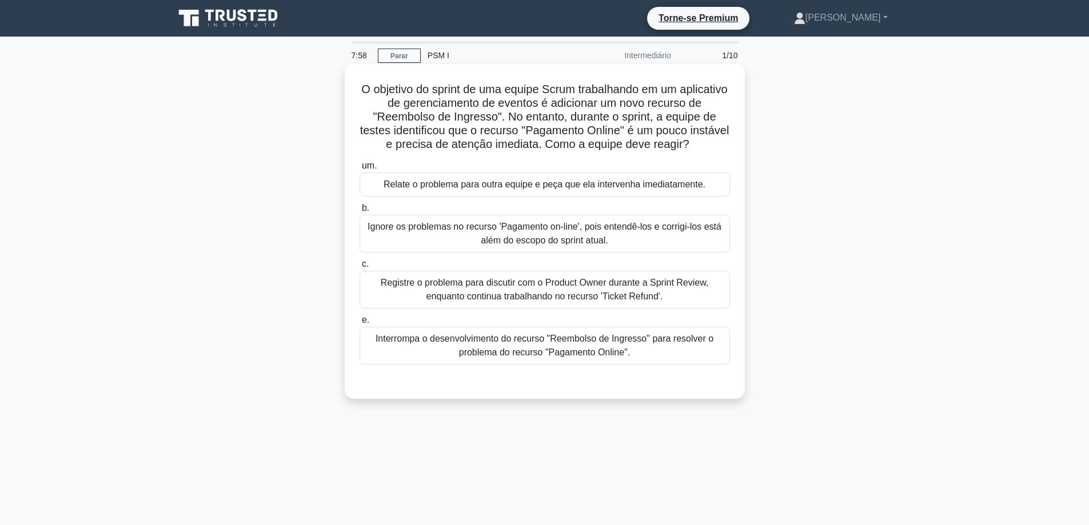
click at [439, 283] on font "Registre o problema para discutir com o Product Owner durante a Sprint Review, …" at bounding box center [545, 289] width 328 height 23
click at [359, 268] on input "c. Registre o problema para discutir com o Product Owner durante a Sprint Revie…" at bounding box center [359, 264] width 0 height 7
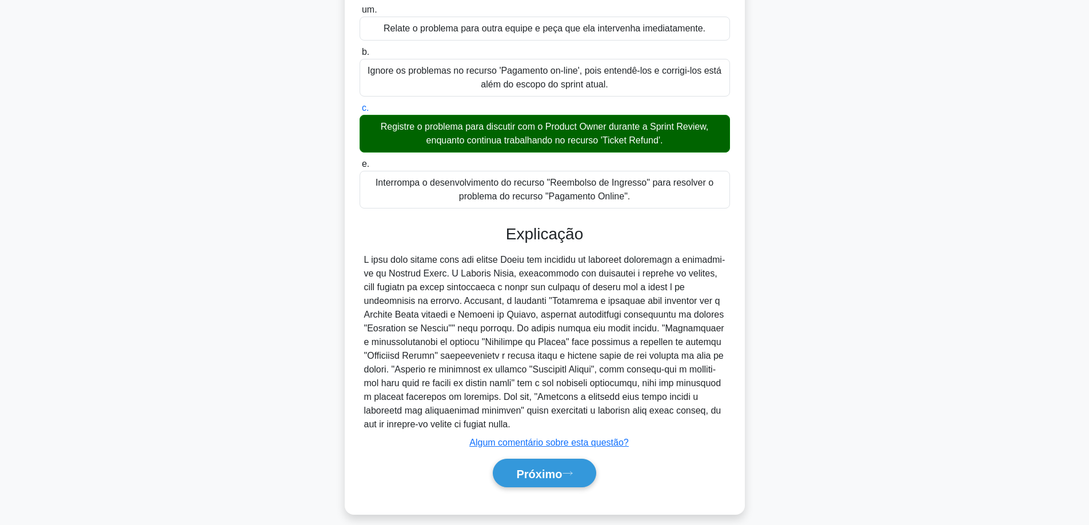
scroll to position [168, 0]
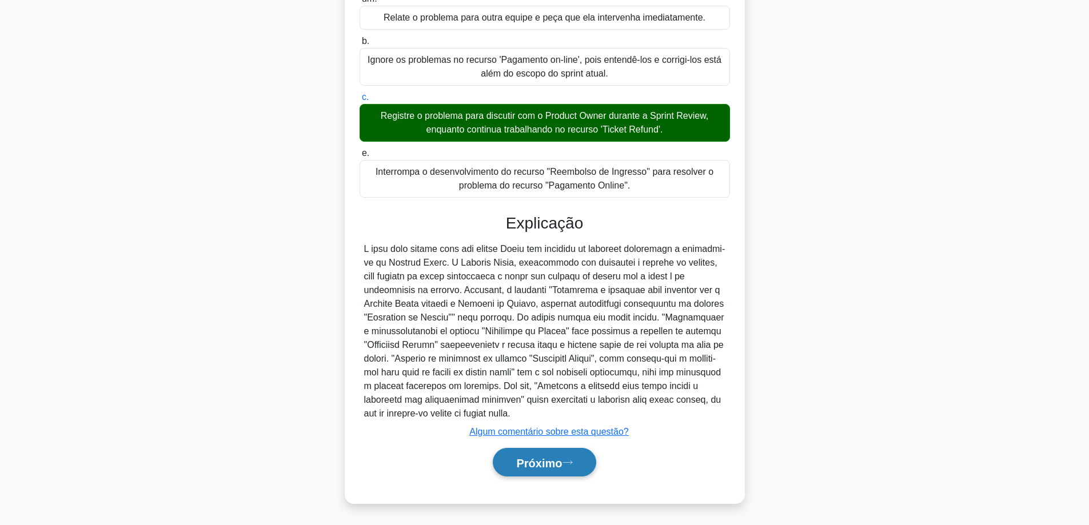
click at [544, 459] on font "Próximo" at bounding box center [539, 463] width 46 height 13
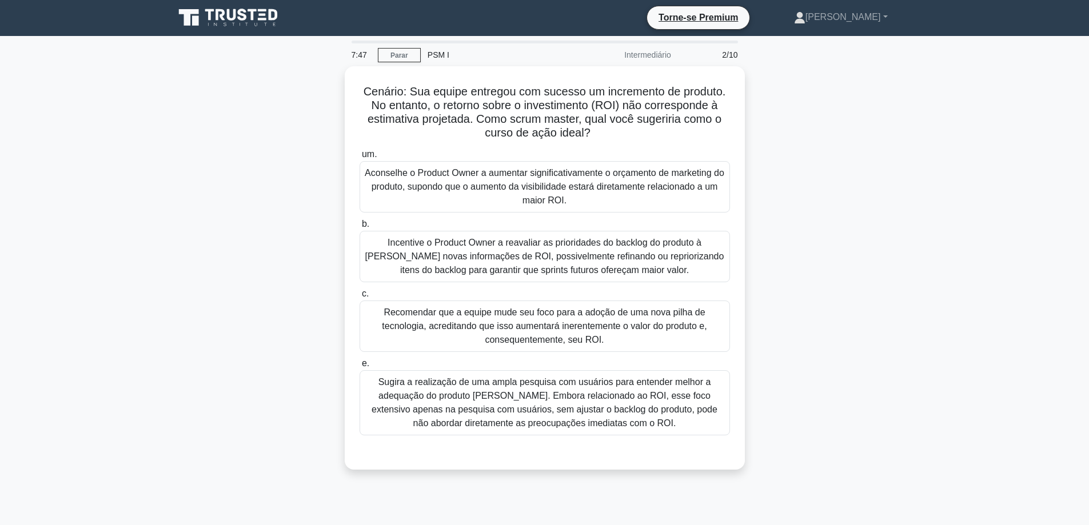
scroll to position [0, 0]
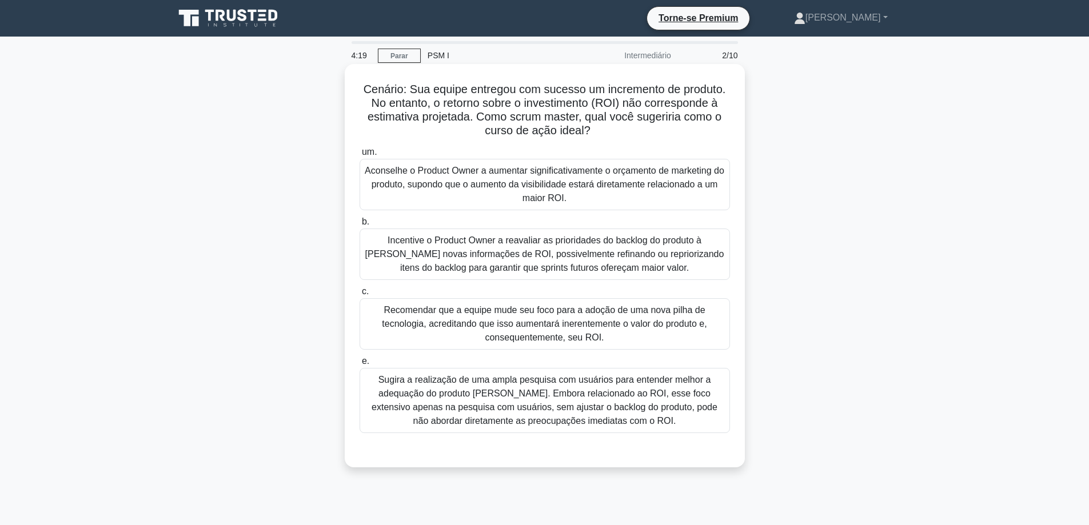
click at [577, 253] on font "Incentive o Product Owner a reavaliar as prioridades do backlog do produto à lu…" at bounding box center [544, 253] width 359 height 37
click at [359, 226] on input "b. Incentive o Product Owner a reavaliar as prioridades do backlog do produto à…" at bounding box center [359, 221] width 0 height 7
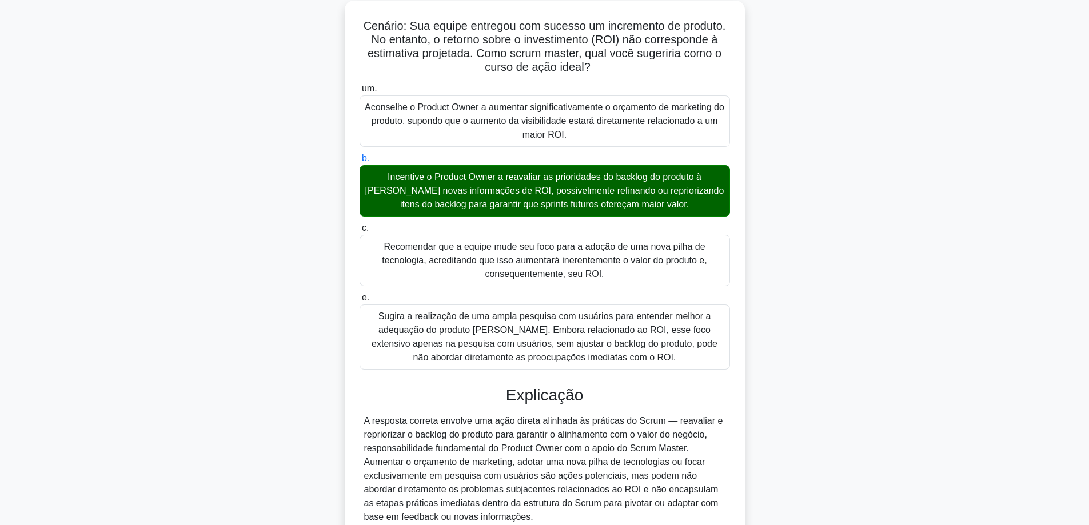
scroll to position [168, 0]
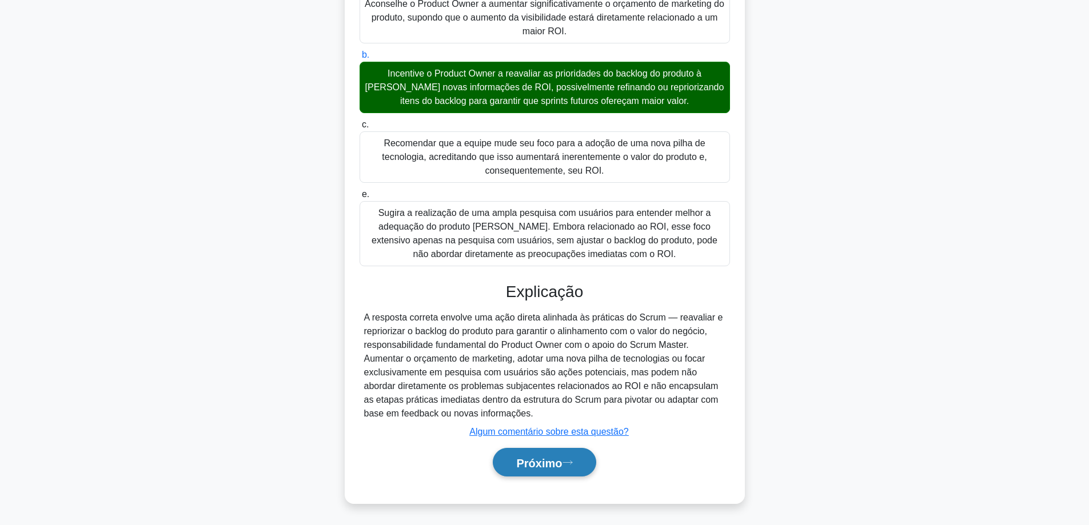
click at [548, 461] on font "Próximo" at bounding box center [539, 463] width 46 height 13
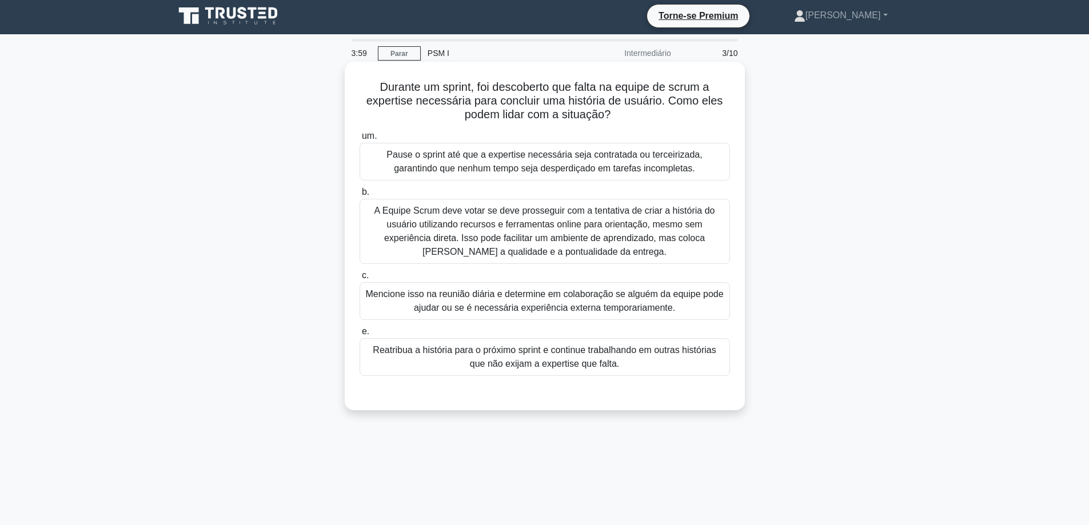
scroll to position [0, 0]
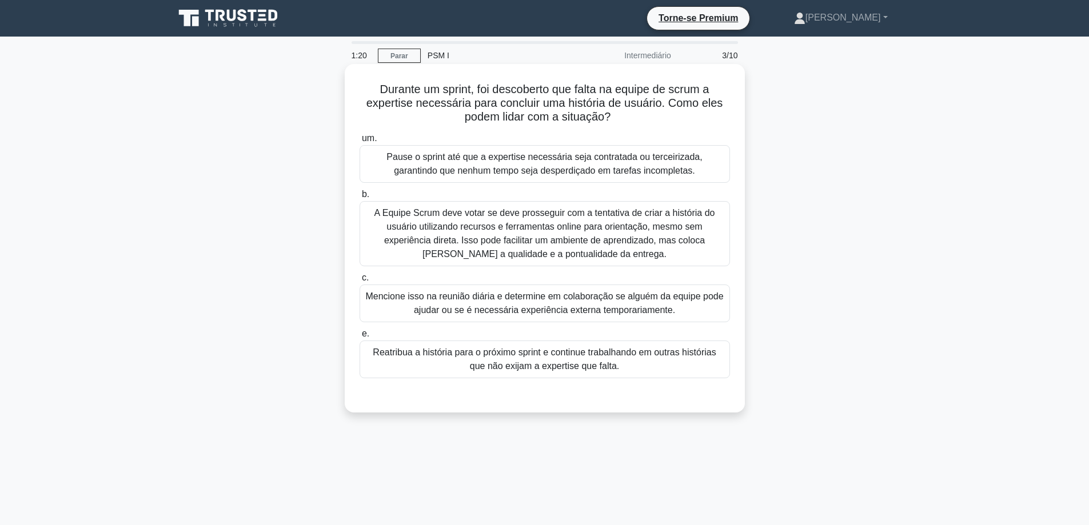
click at [527, 312] on font "Mencione isso na reunião diária e determine em colaboração se alguém da equipe …" at bounding box center [544, 302] width 358 height 23
click at [359, 282] on input "c. Mencione isso na reunião diária e determine em colaboração se alguém da equi…" at bounding box center [359, 277] width 0 height 7
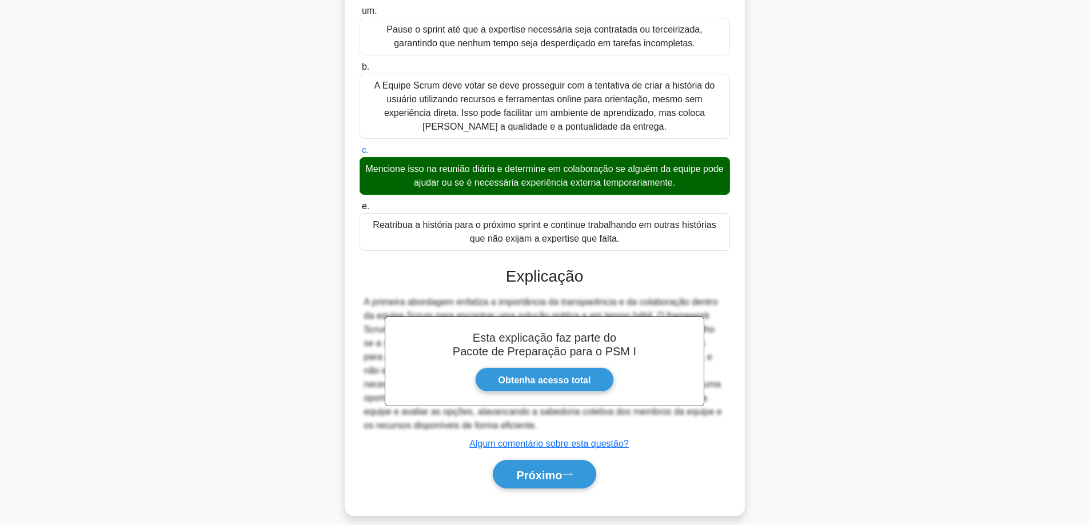
scroll to position [141, 0]
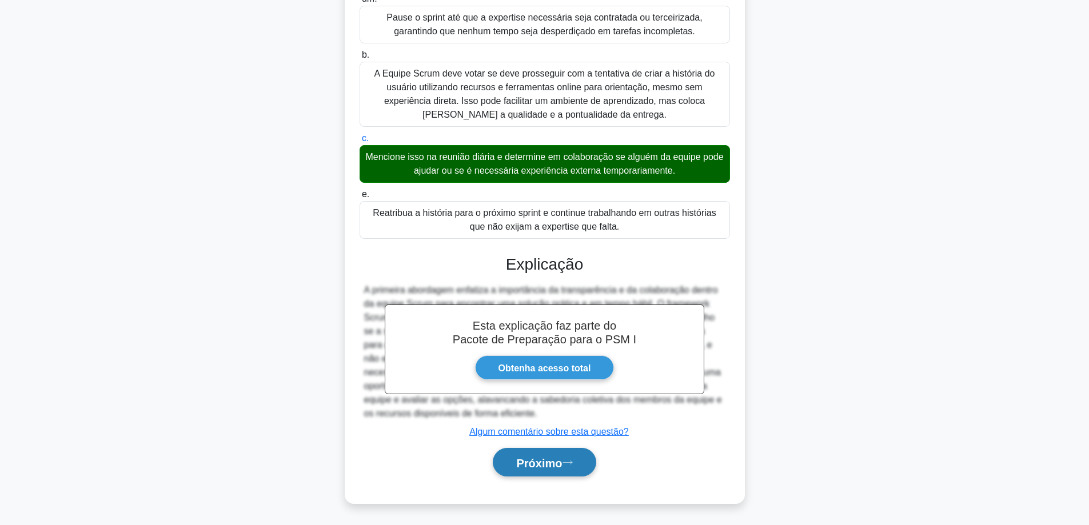
click at [534, 461] on font "Próximo" at bounding box center [539, 463] width 46 height 13
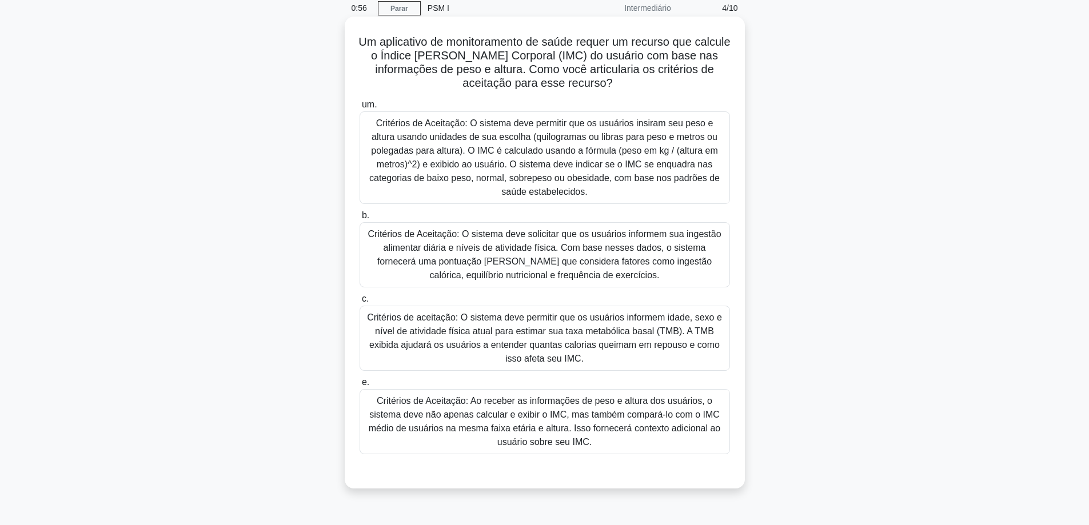
scroll to position [92, 0]
